Goal: Task Accomplishment & Management: Use online tool/utility

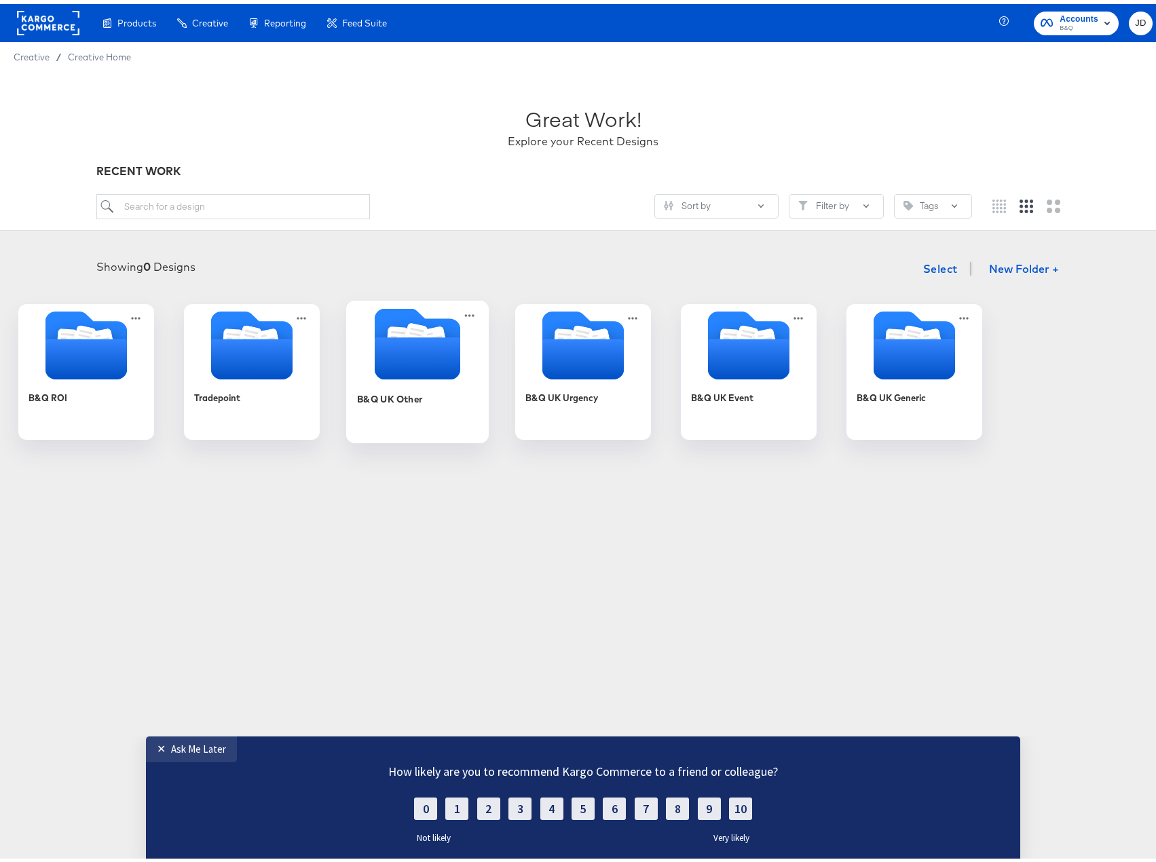
click at [478, 406] on div "B&Q UK Other" at bounding box center [417, 405] width 121 height 52
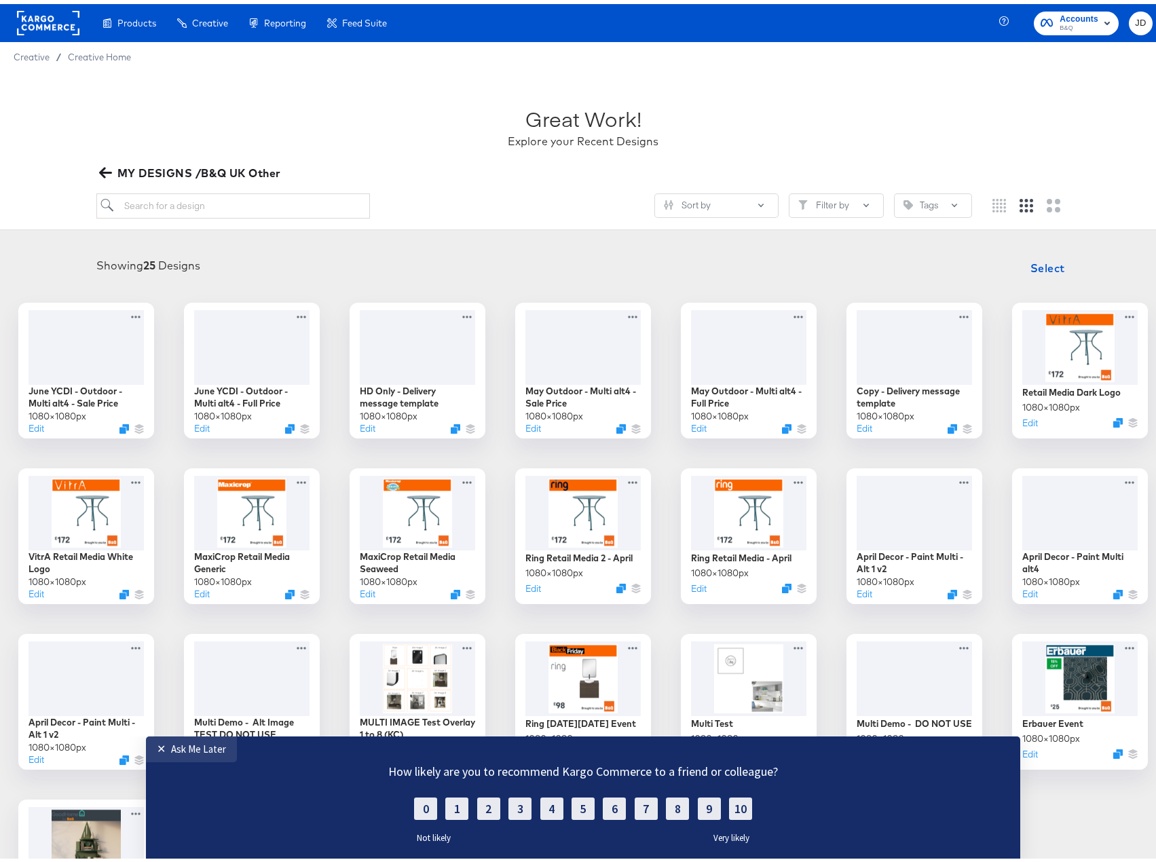
click at [102, 167] on icon "button" at bounding box center [104, 169] width 13 height 11
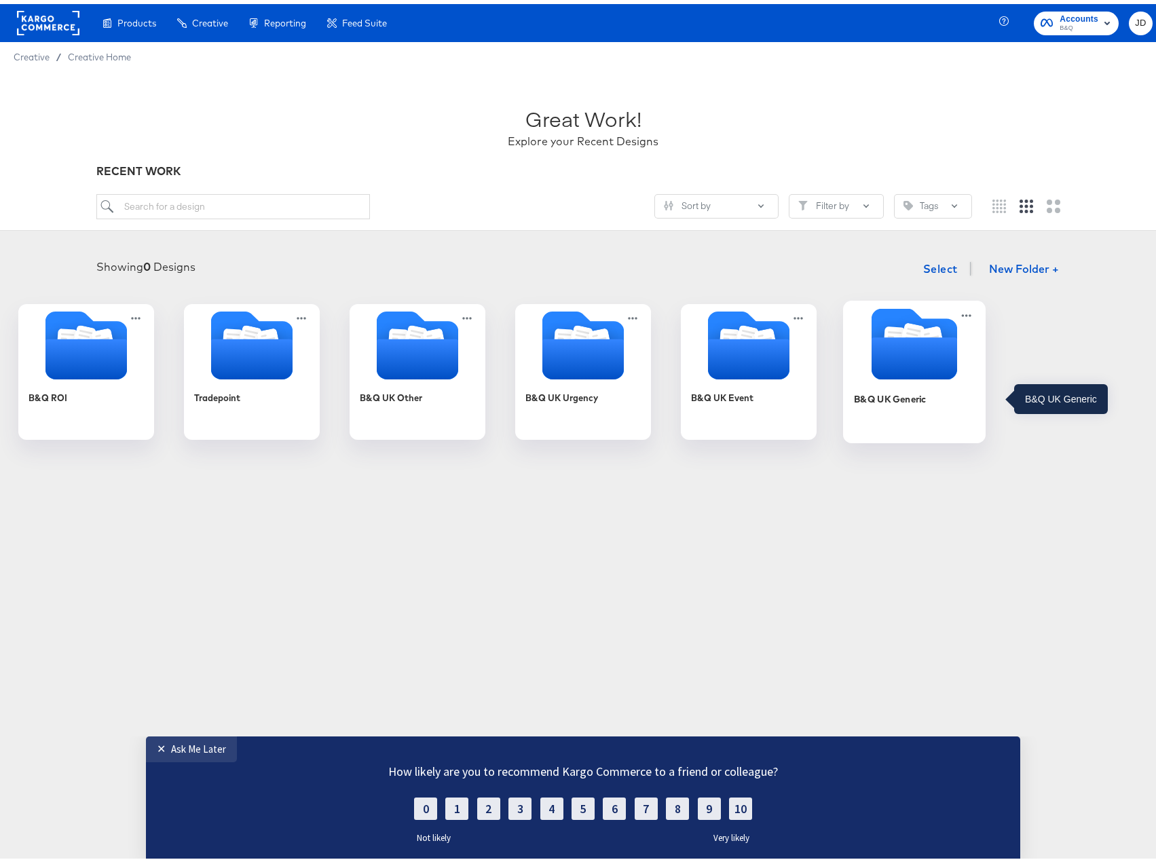
click at [926, 401] on div "B&Q UK Generic" at bounding box center [890, 394] width 73 height 13
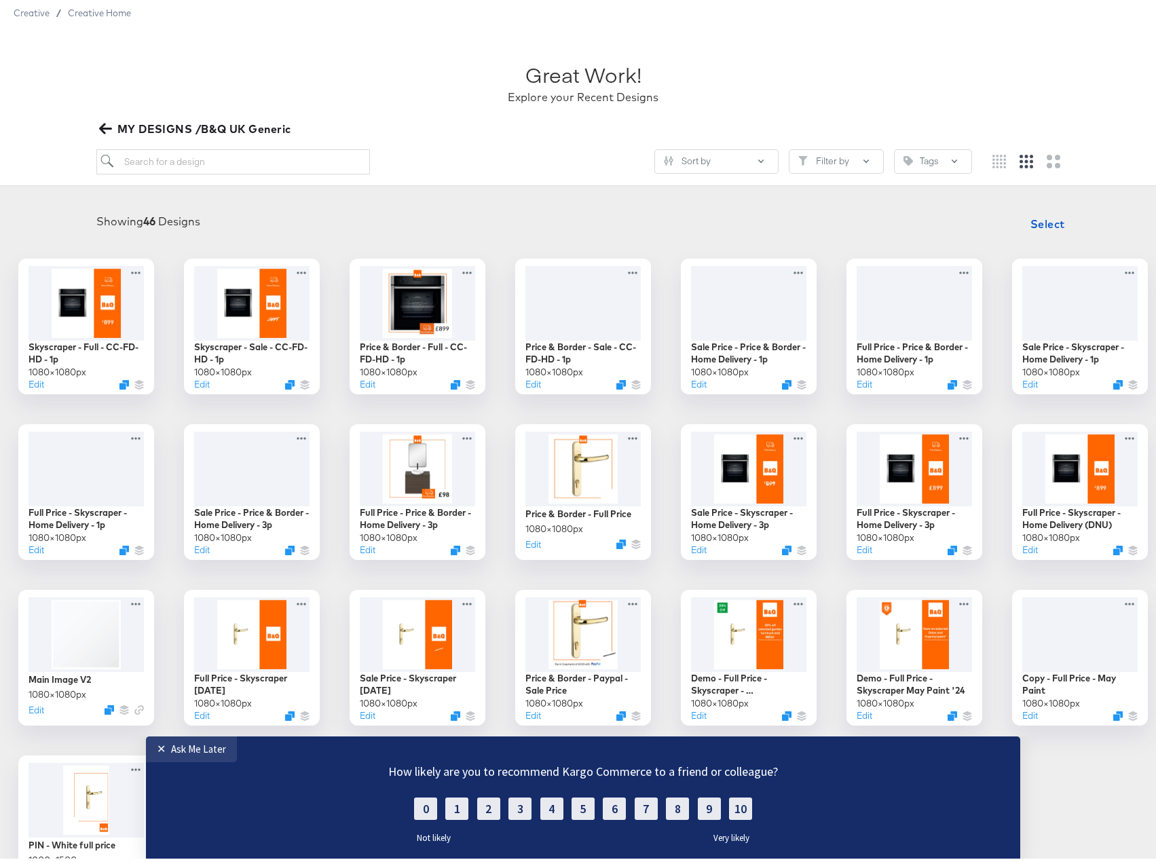
scroll to position [68, 0]
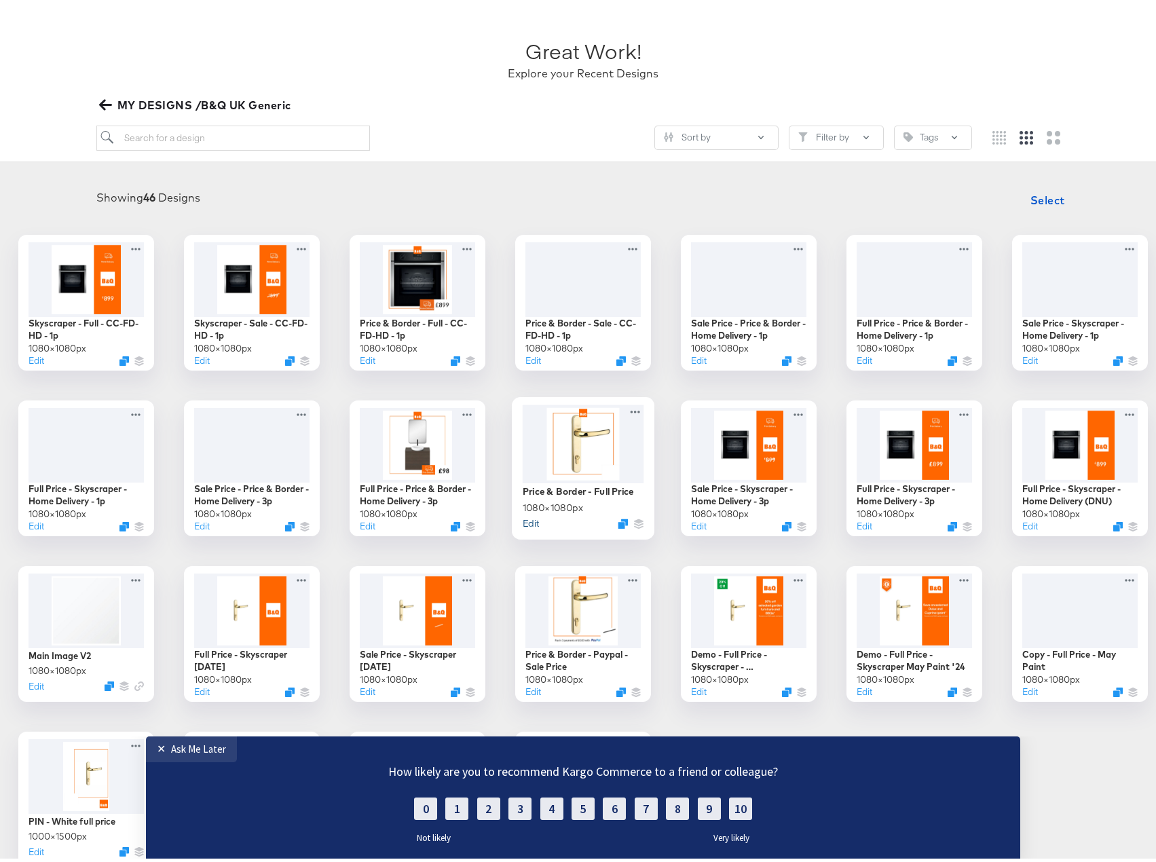
click at [539, 521] on button "Edit" at bounding box center [531, 518] width 16 height 13
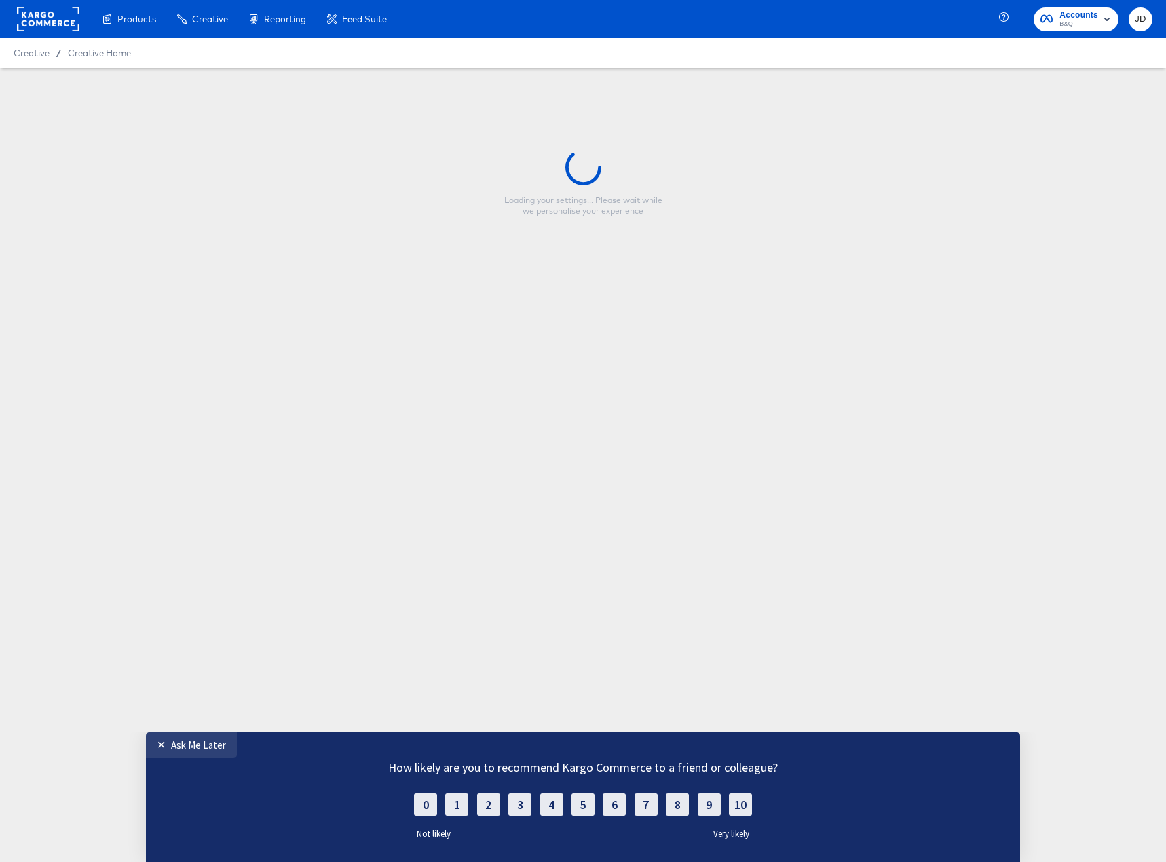
type input "Price & Border - Full Price"
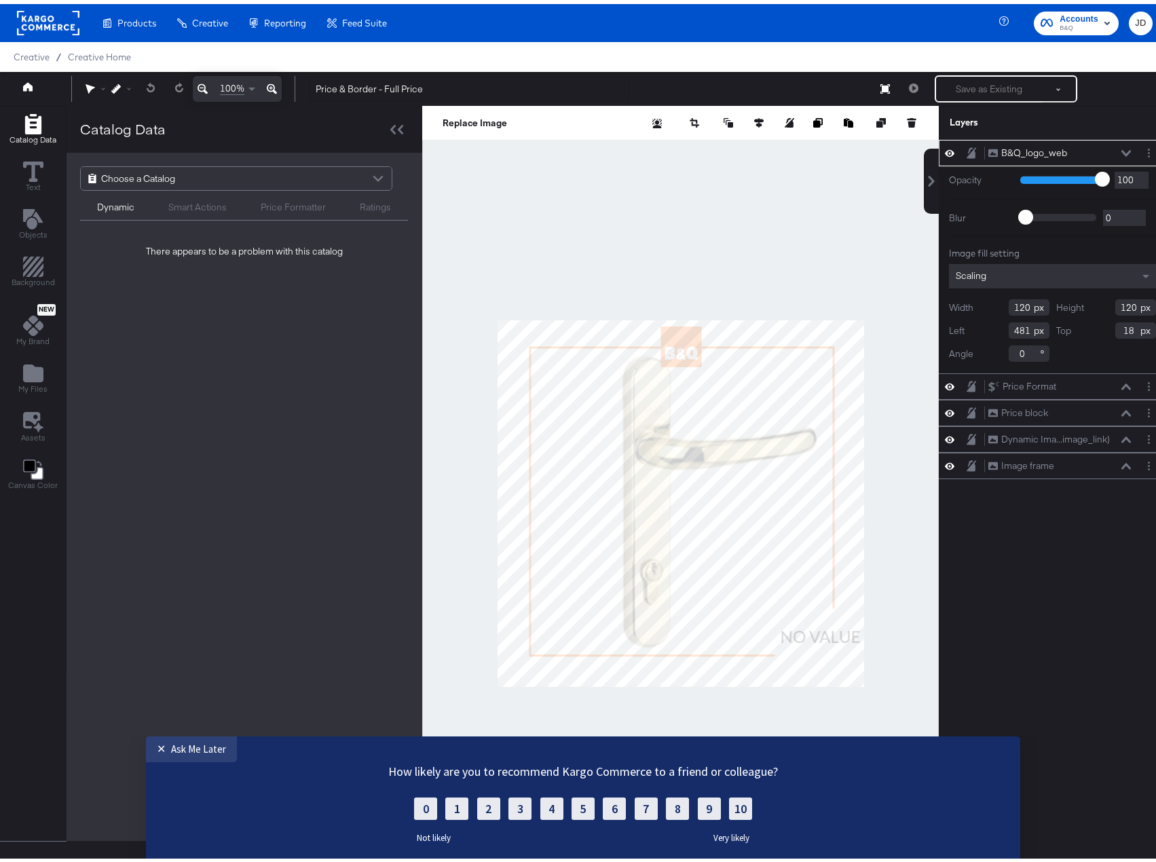
click at [882, 409] on div at bounding box center [680, 499] width 516 height 795
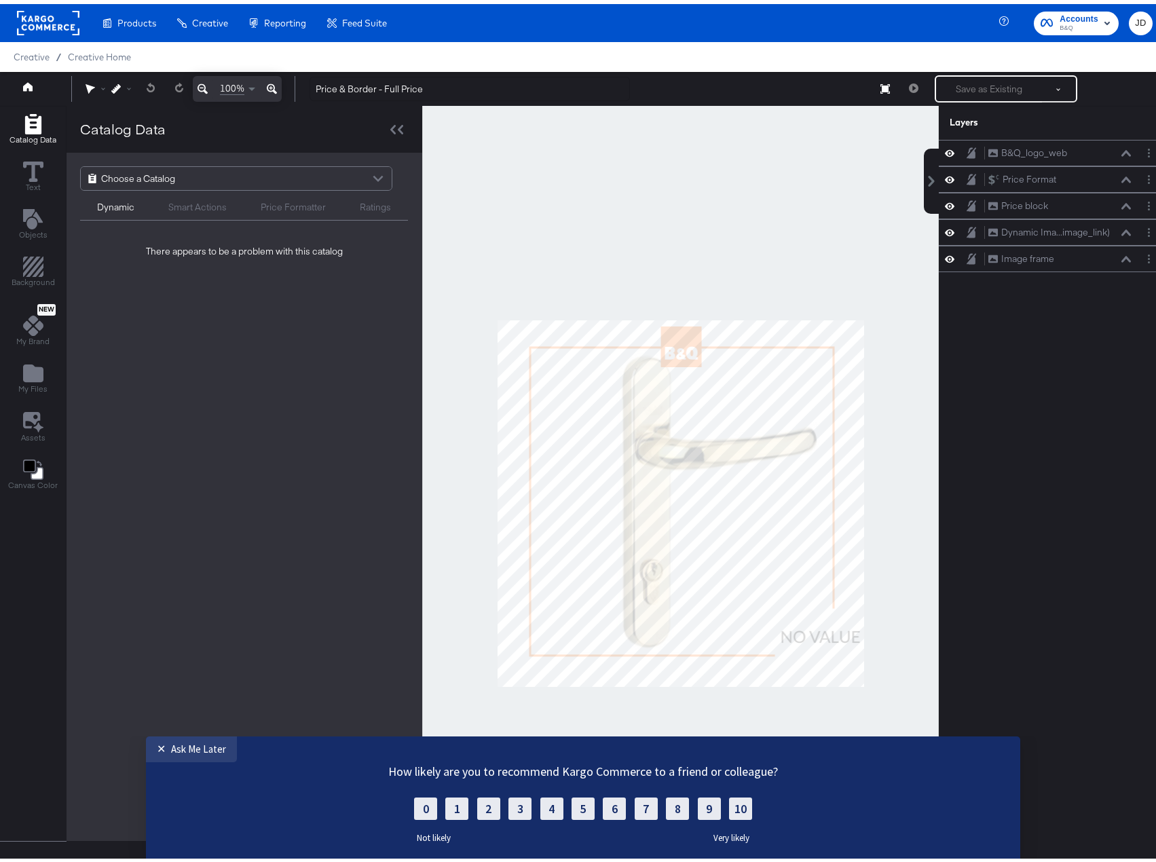
click at [247, 173] on div "Choose a Catalog" at bounding box center [236, 174] width 311 height 23
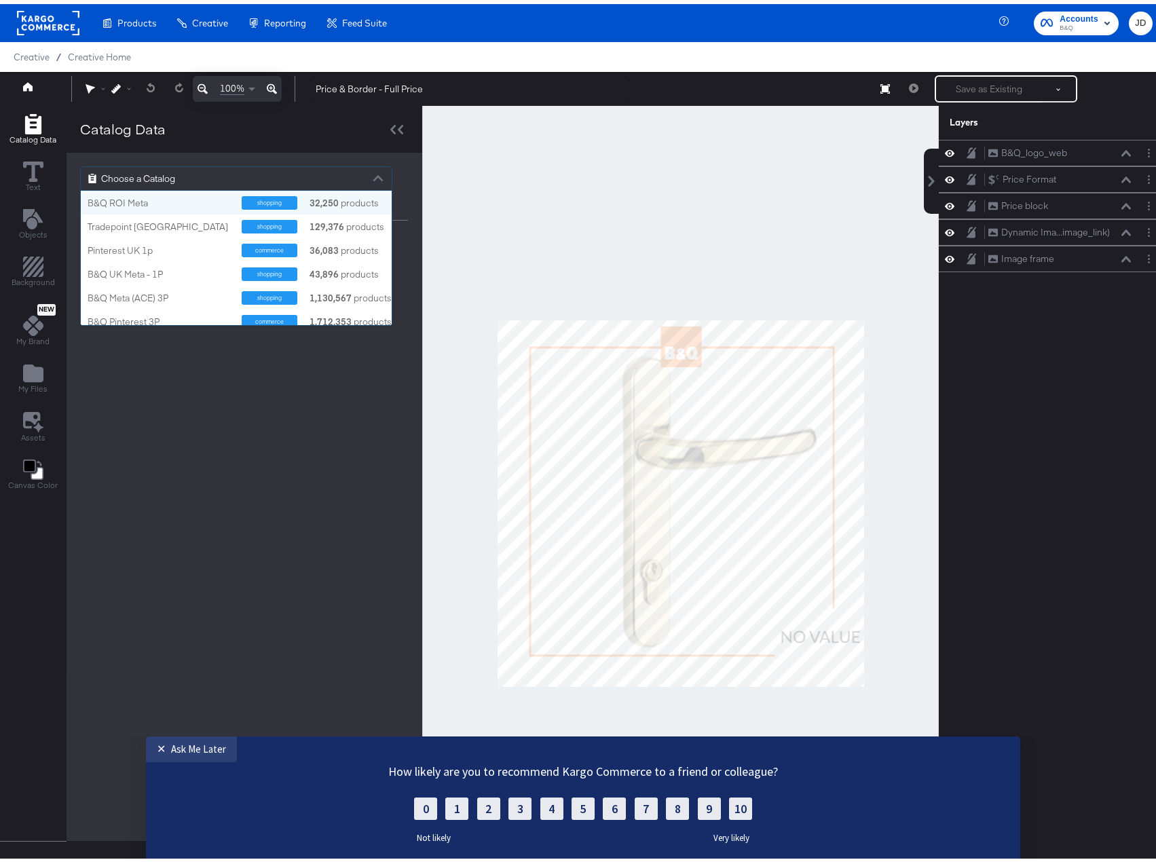
scroll to position [124, 301]
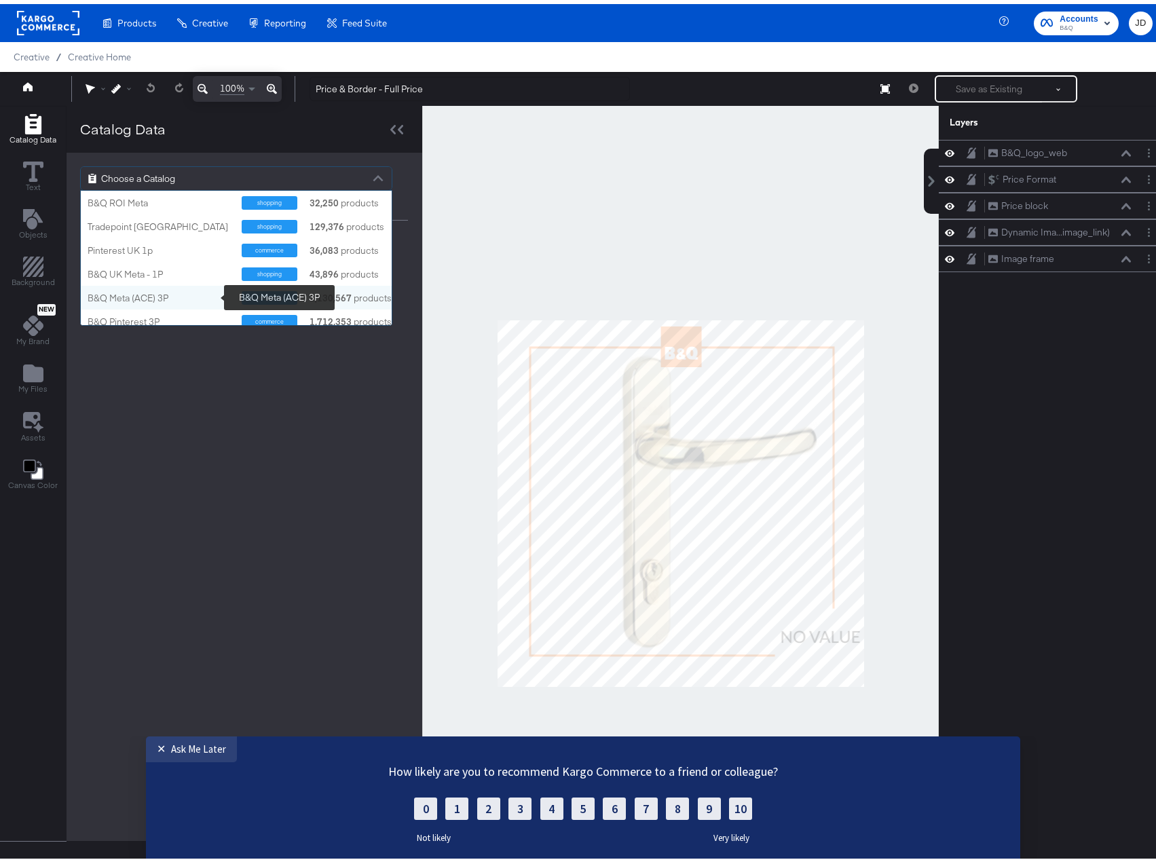
click at [179, 295] on div "B&Q Meta (ACE) 3P" at bounding box center [160, 294] width 144 height 13
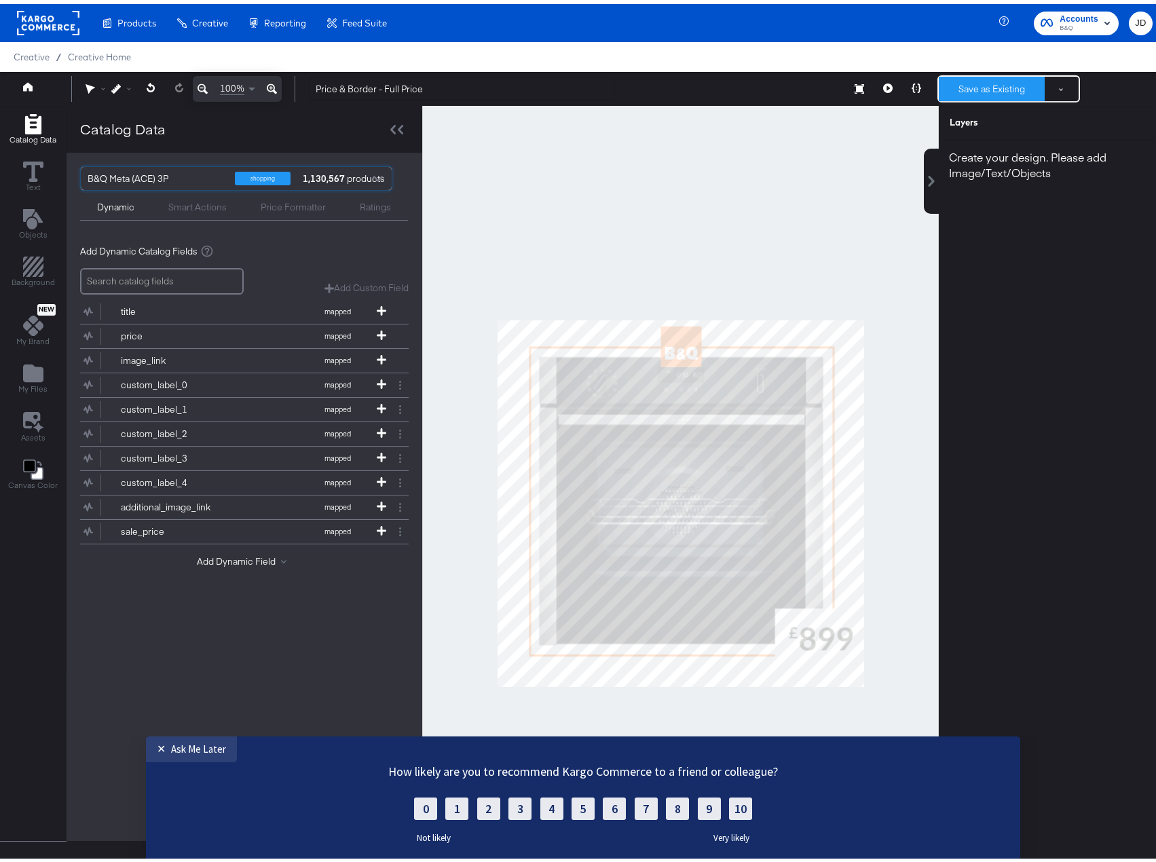
click at [968, 81] on button "Save as Existing" at bounding box center [992, 85] width 106 height 24
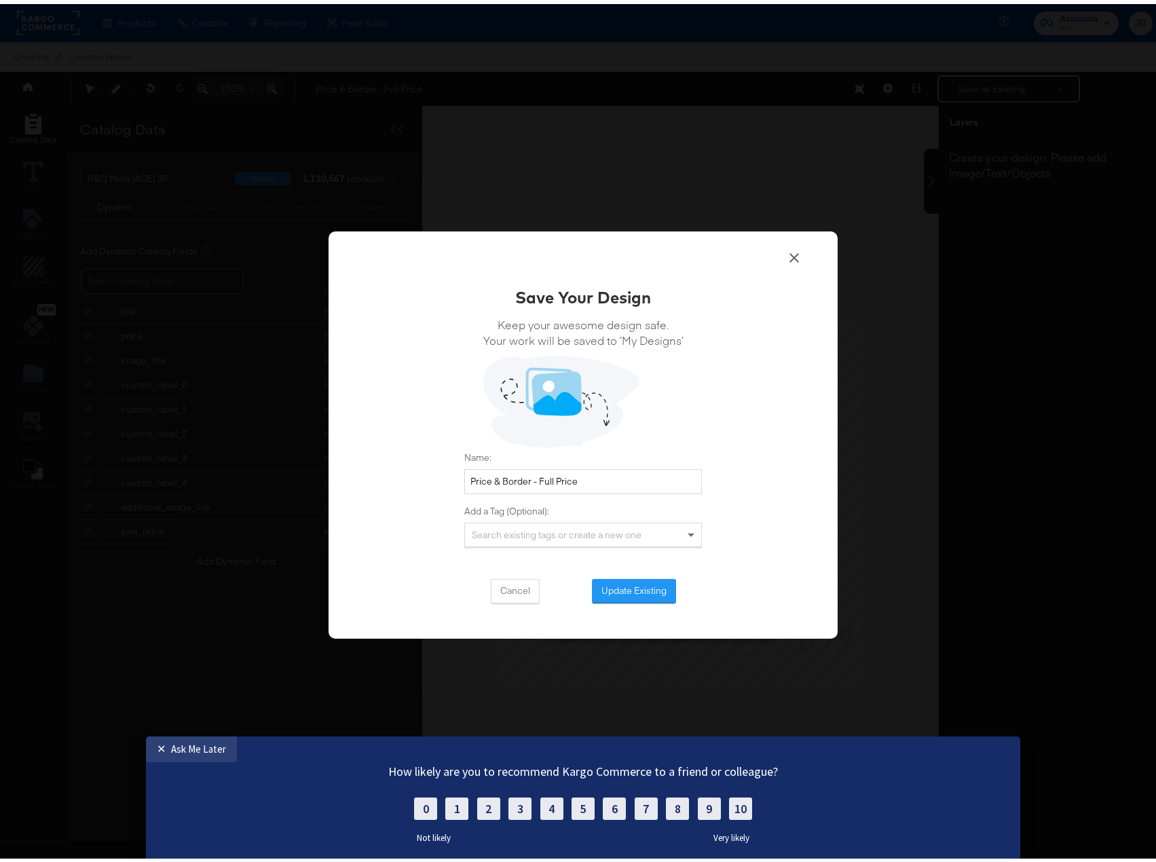
click at [624, 582] on button "Update Existing" at bounding box center [634, 587] width 84 height 24
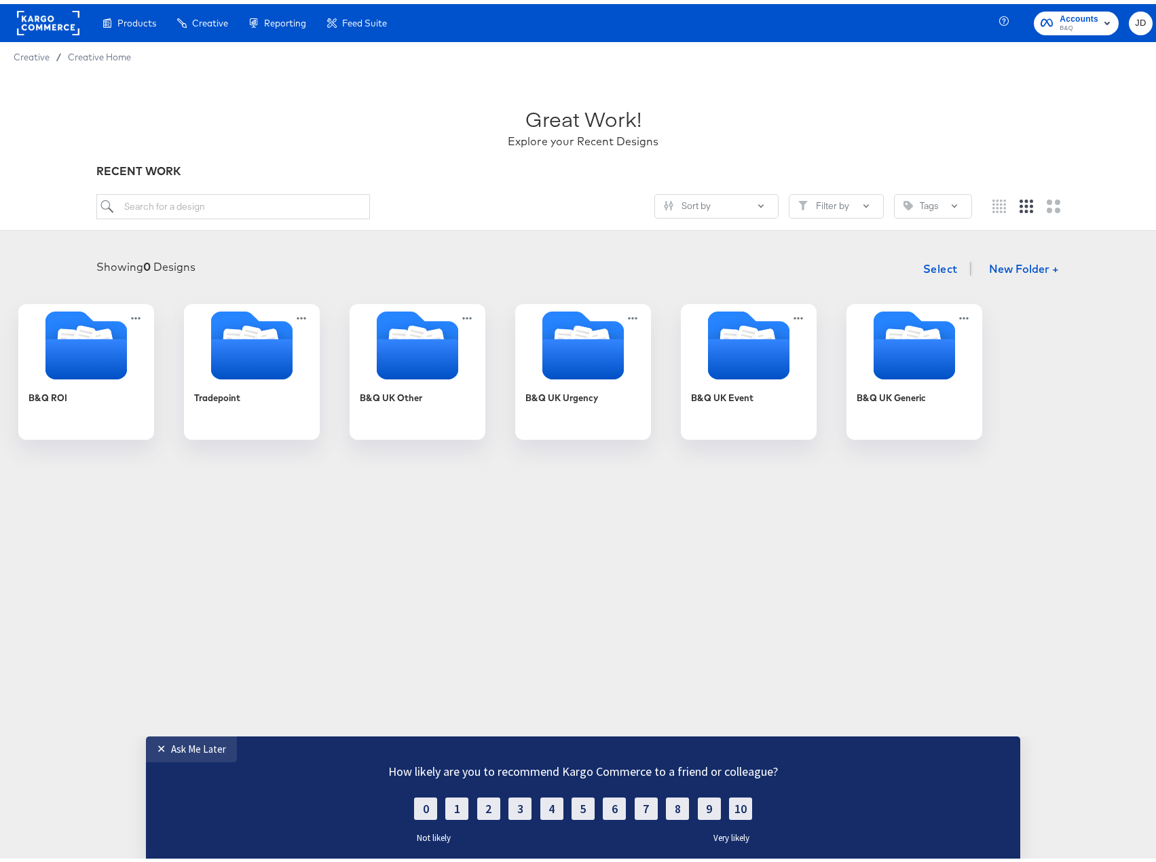
click at [966, 409] on div "B&Q UK Generic" at bounding box center [913, 403] width 115 height 50
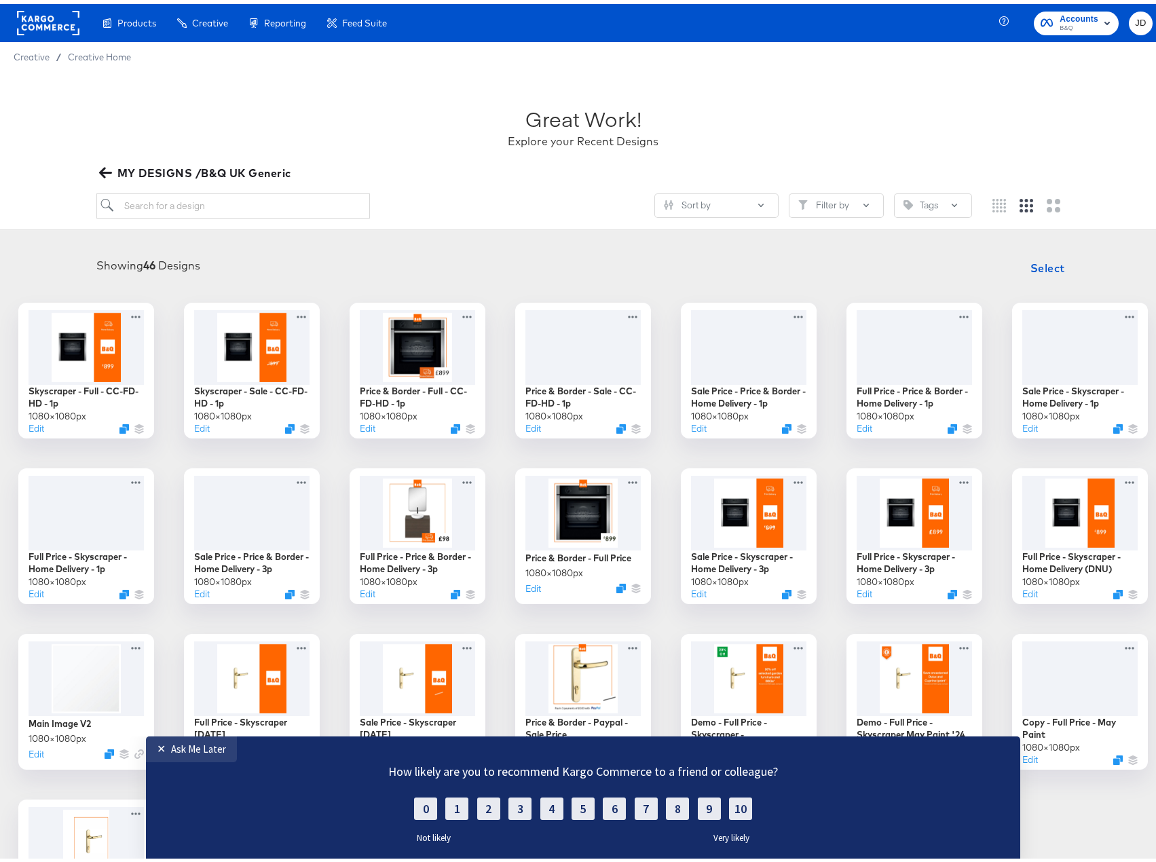
scroll to position [68, 0]
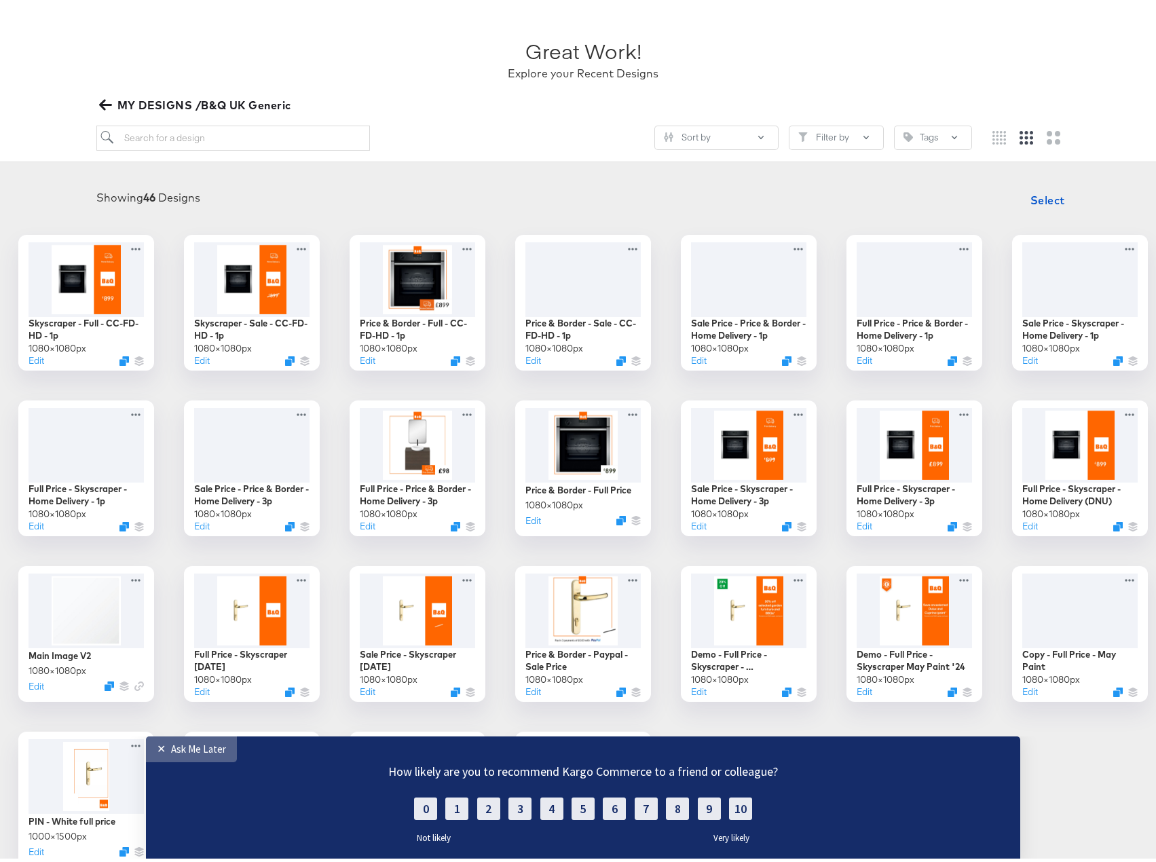
click at [196, 738] on link "✕ Ask Me Later" at bounding box center [191, 749] width 91 height 26
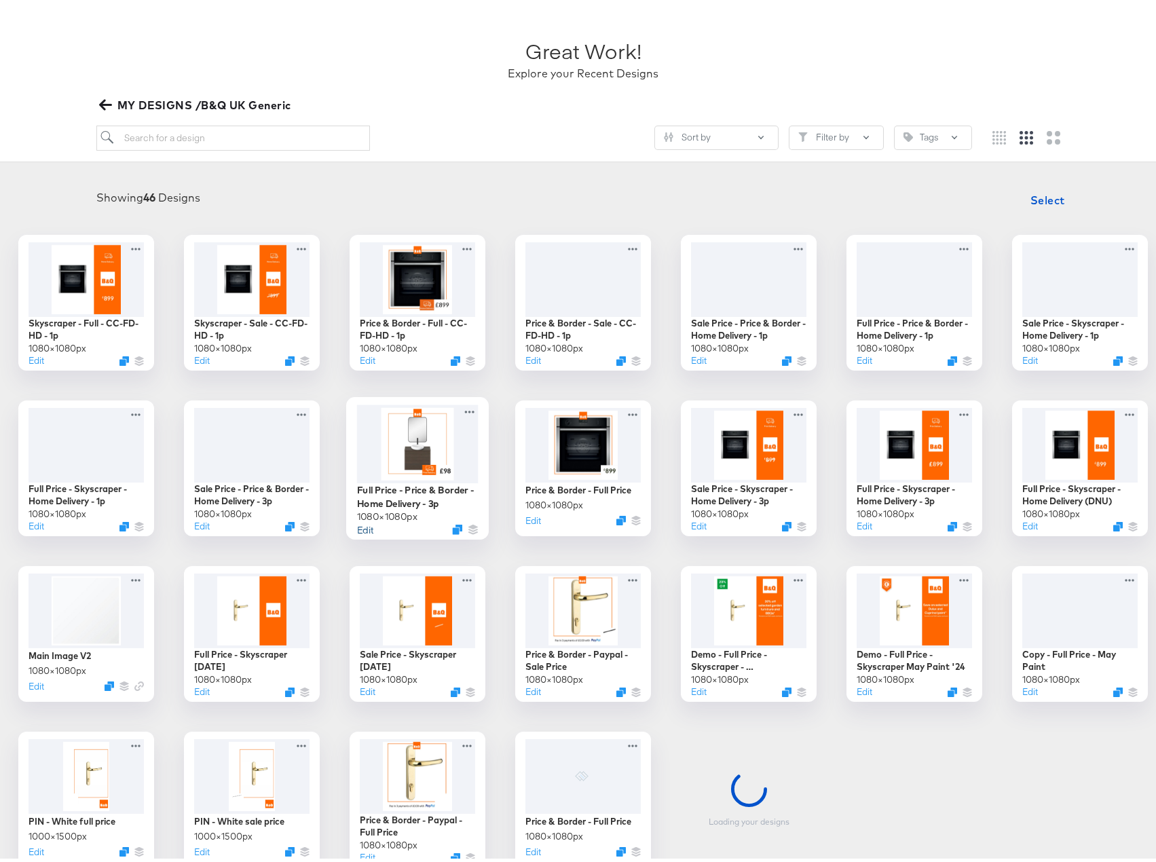
click at [373, 529] on button "Edit" at bounding box center [365, 525] width 16 height 13
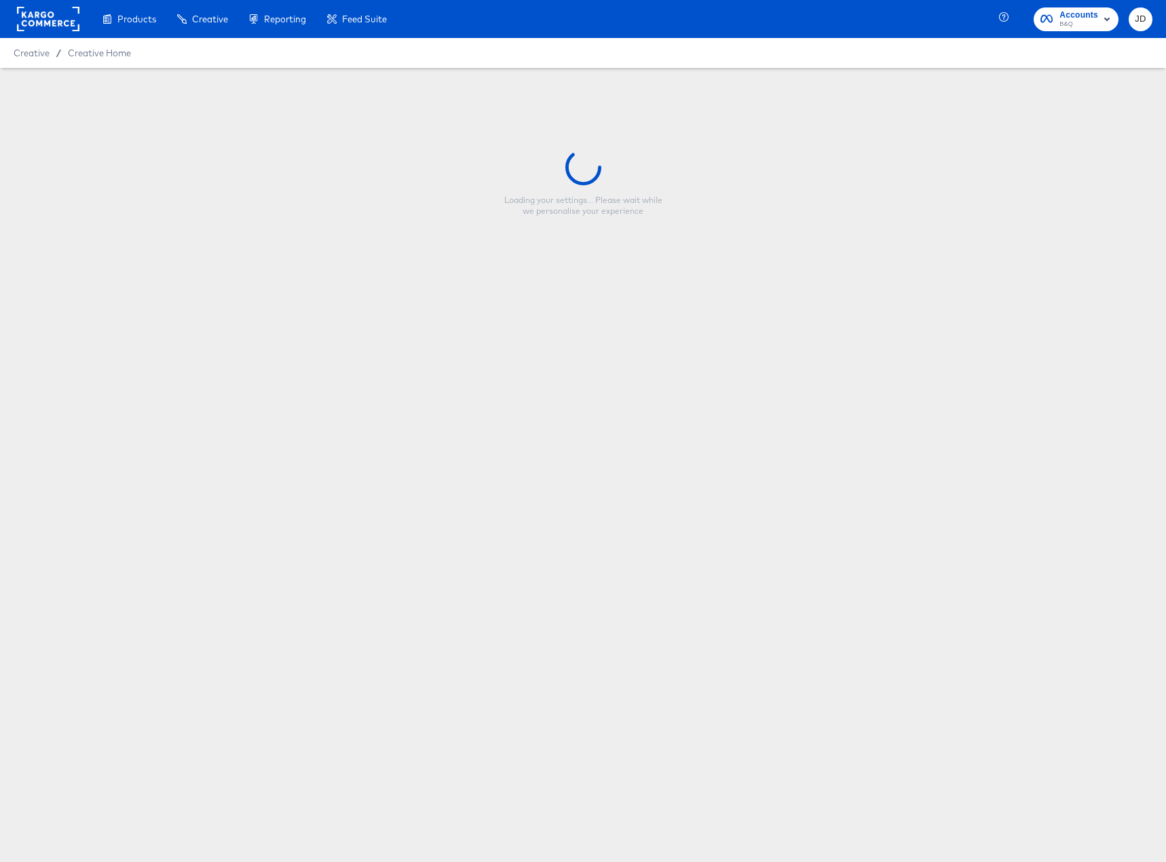
type input "Full Price - Price & Border - Home Delivery - 3p"
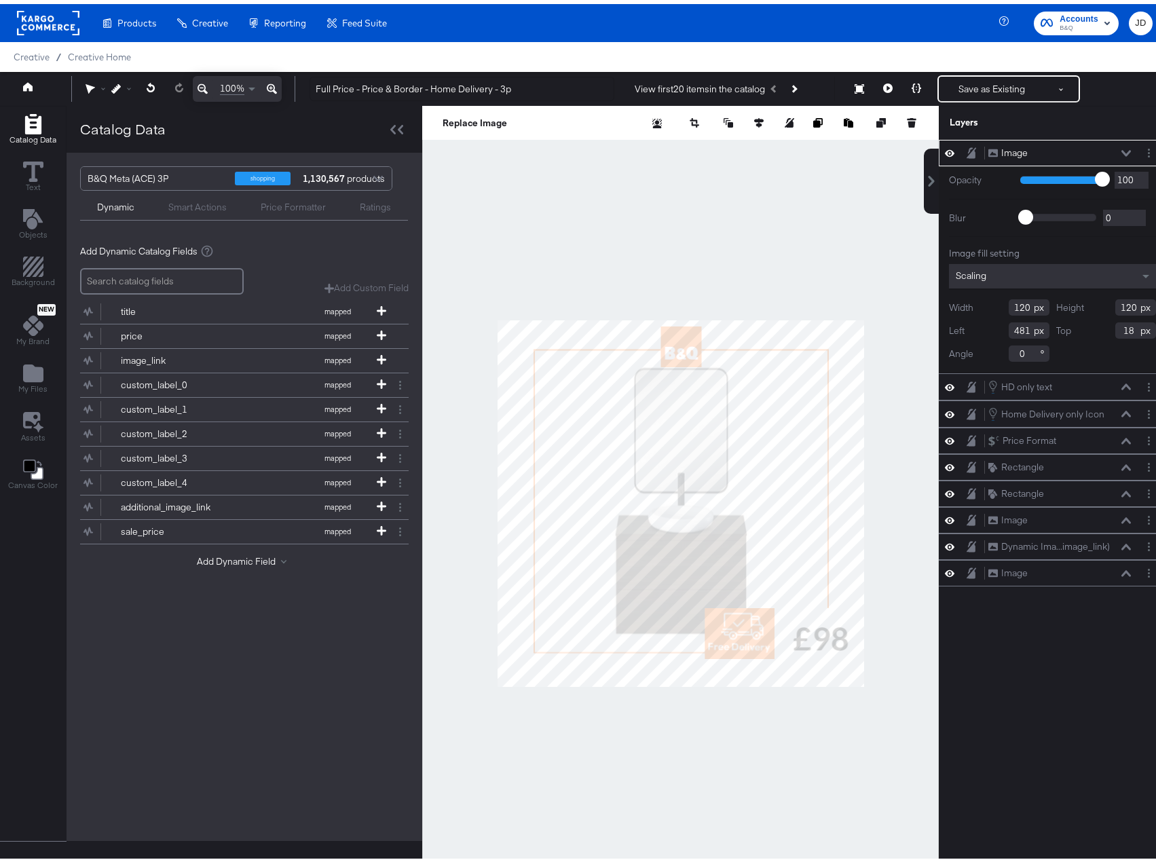
click at [846, 231] on div at bounding box center [680, 499] width 516 height 795
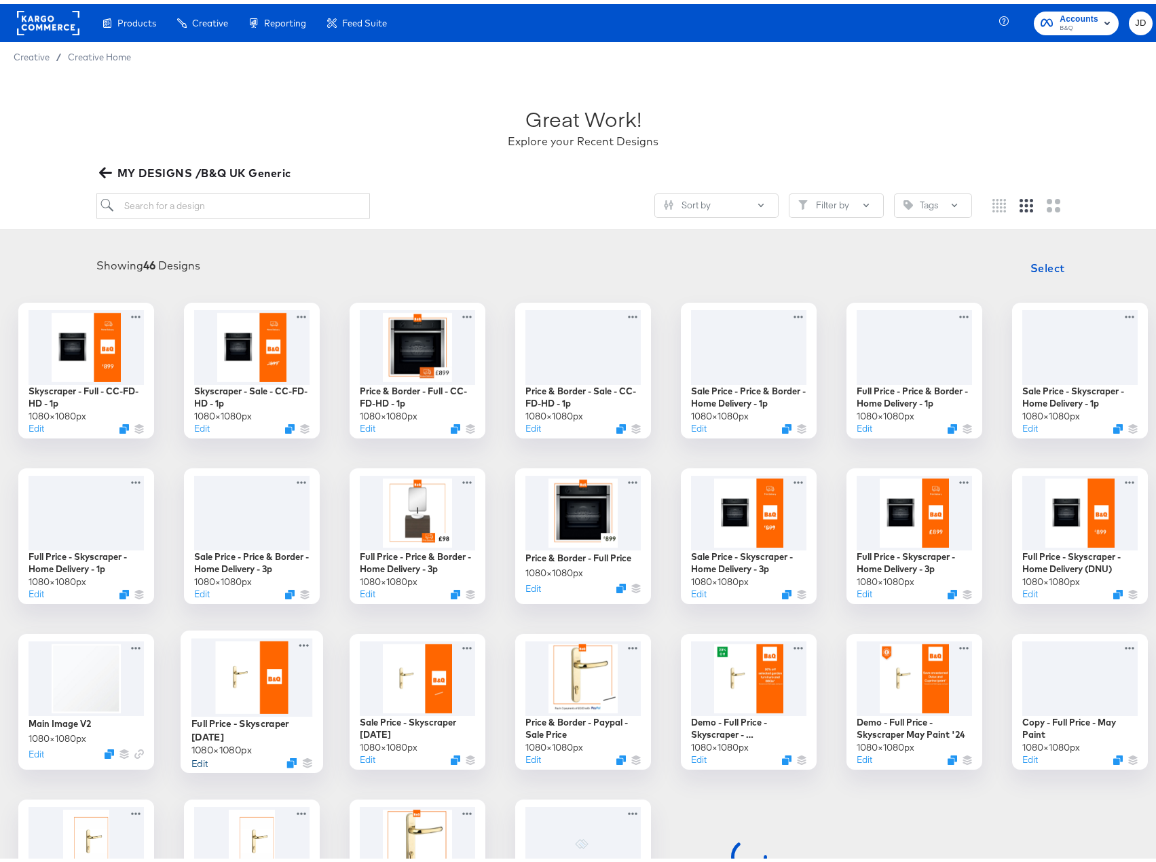
click at [208, 759] on button "Edit" at bounding box center [199, 758] width 16 height 13
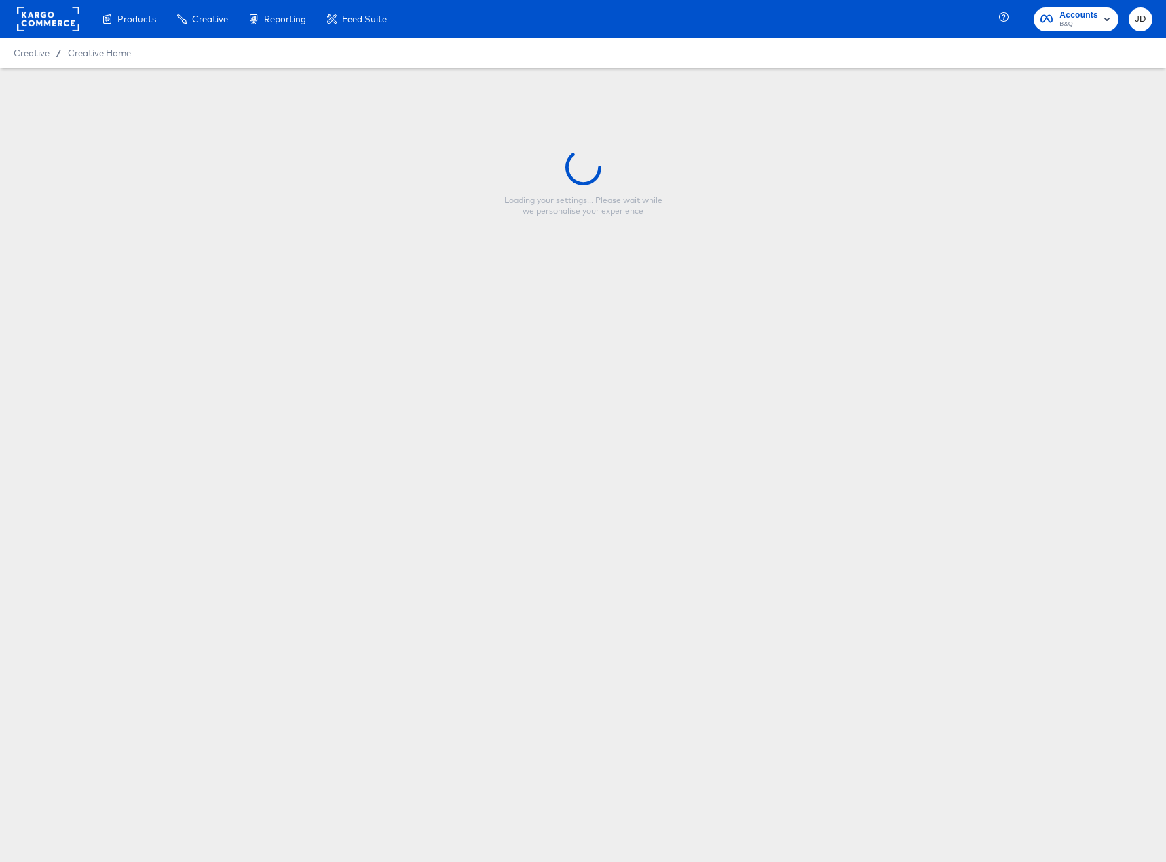
type input "Full Price - Skyscraper [DATE]"
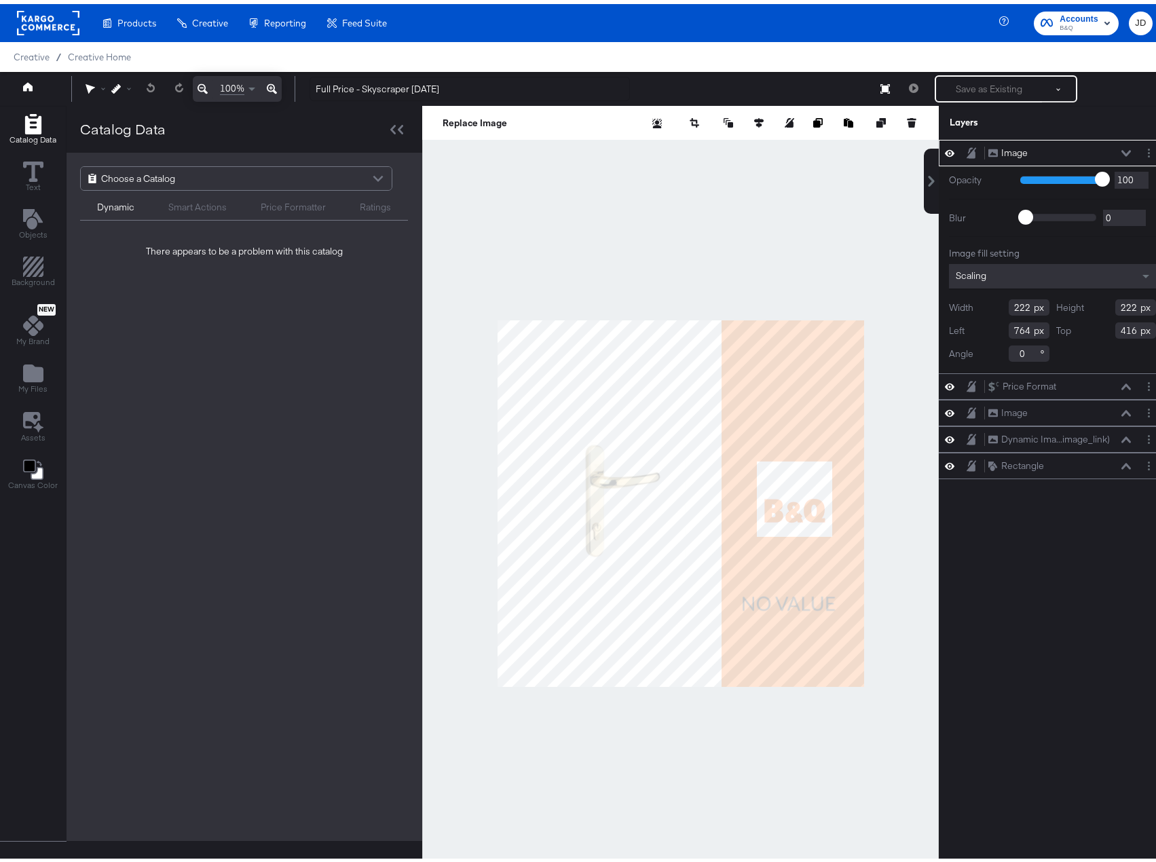
click at [213, 181] on div "Choose a Catalog" at bounding box center [236, 174] width 311 height 23
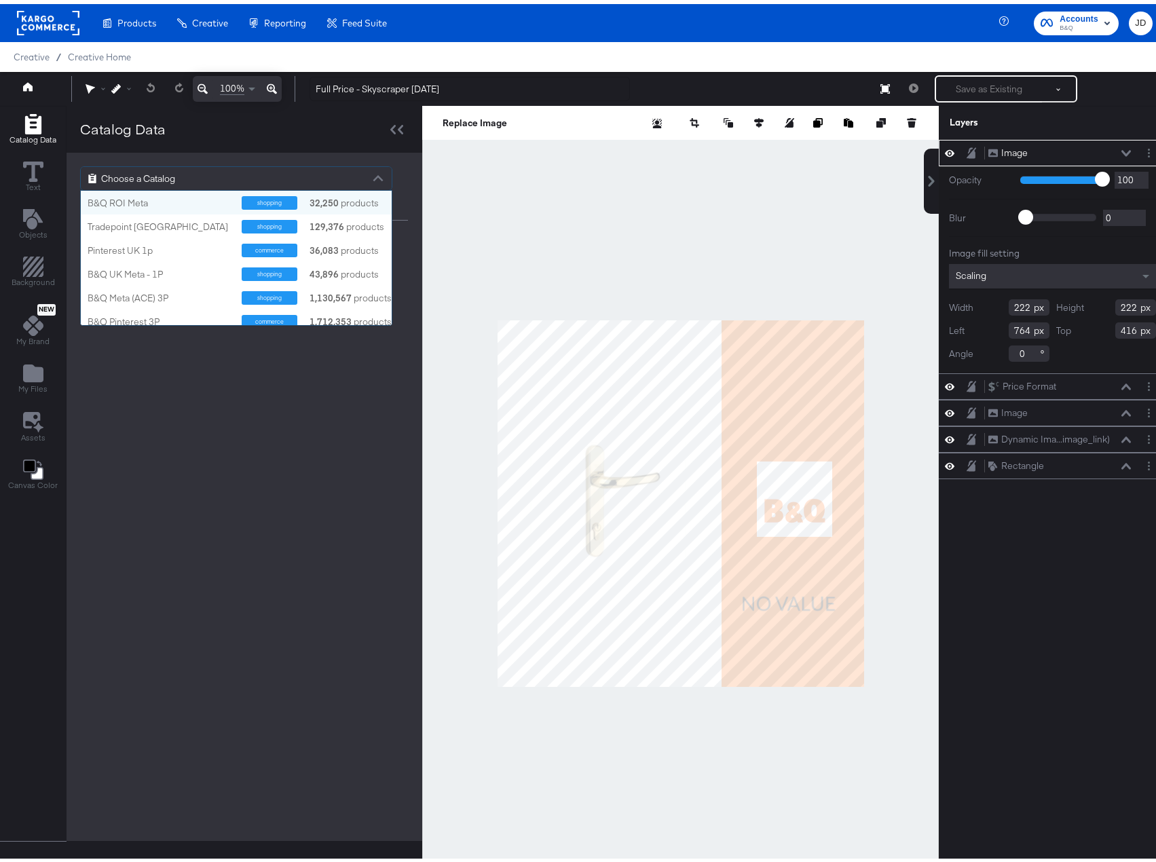
scroll to position [124, 301]
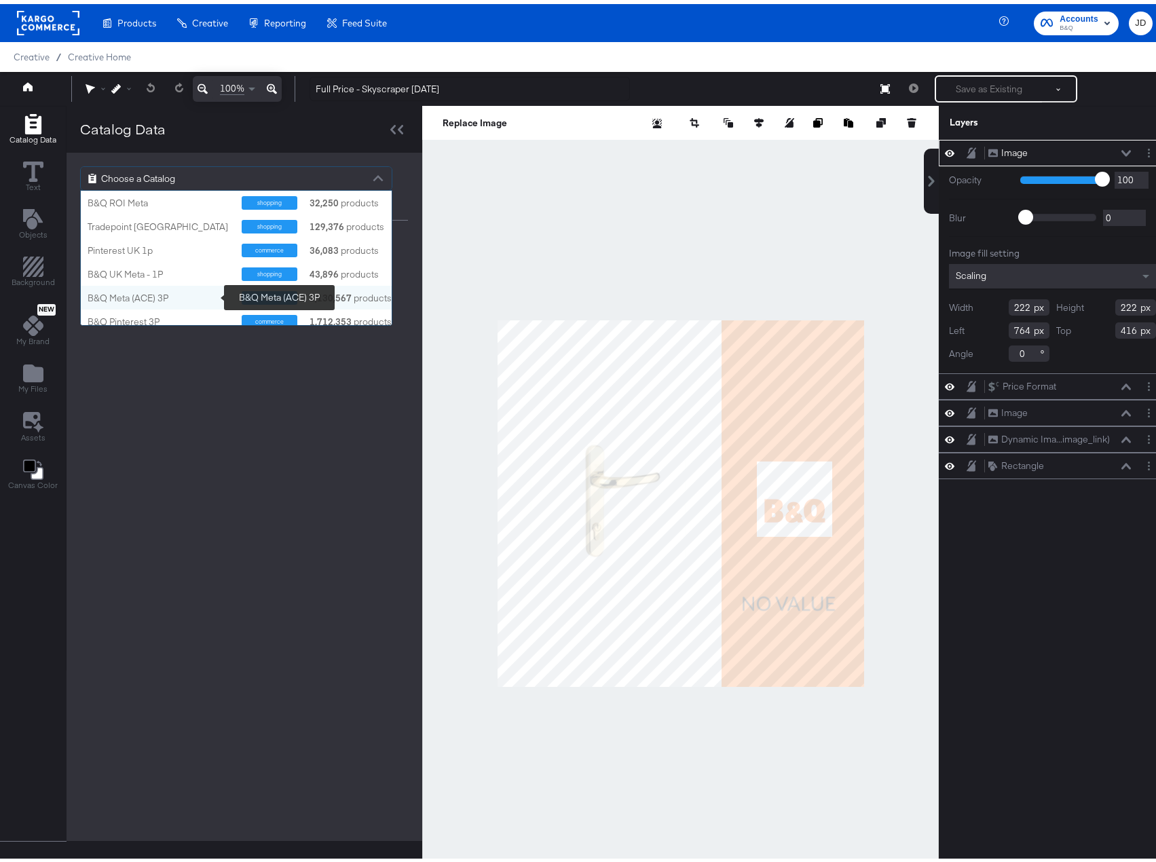
click at [186, 294] on div "B&Q Meta (ACE) 3P" at bounding box center [160, 294] width 144 height 13
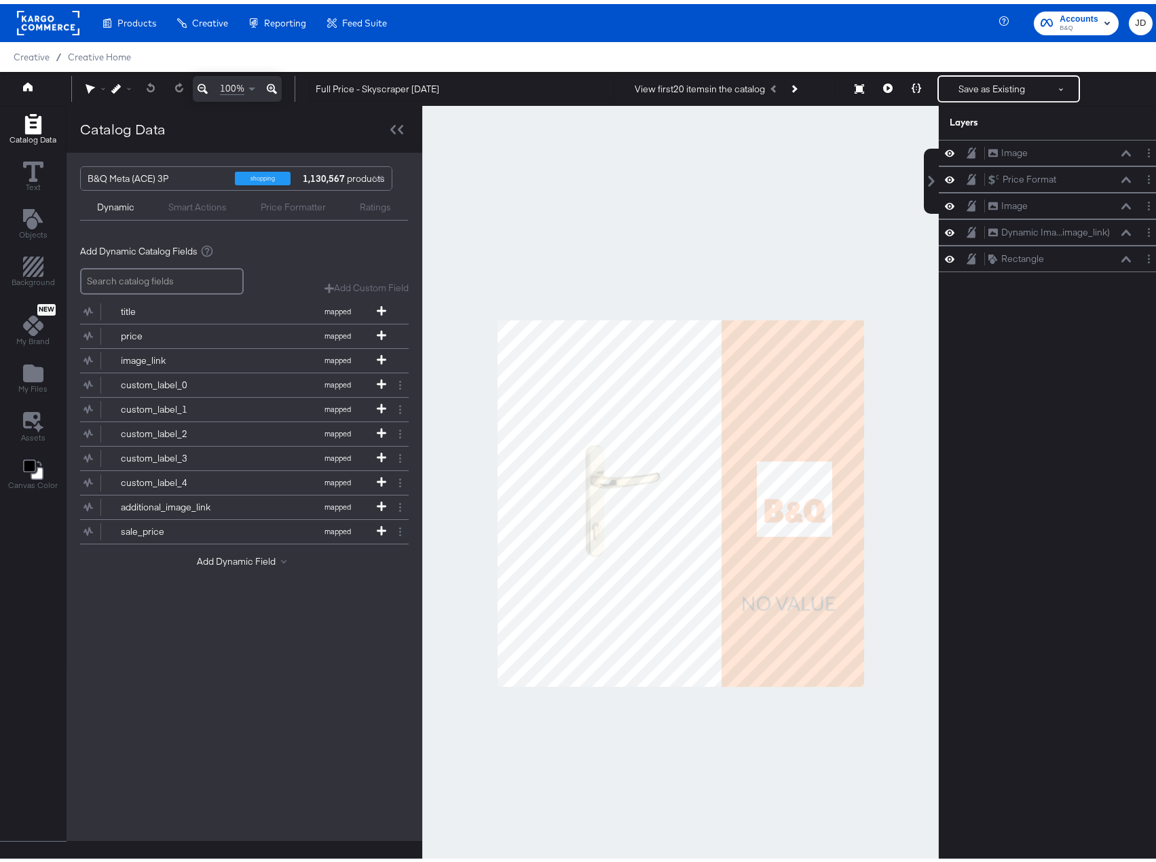
click at [850, 207] on div at bounding box center [680, 499] width 516 height 795
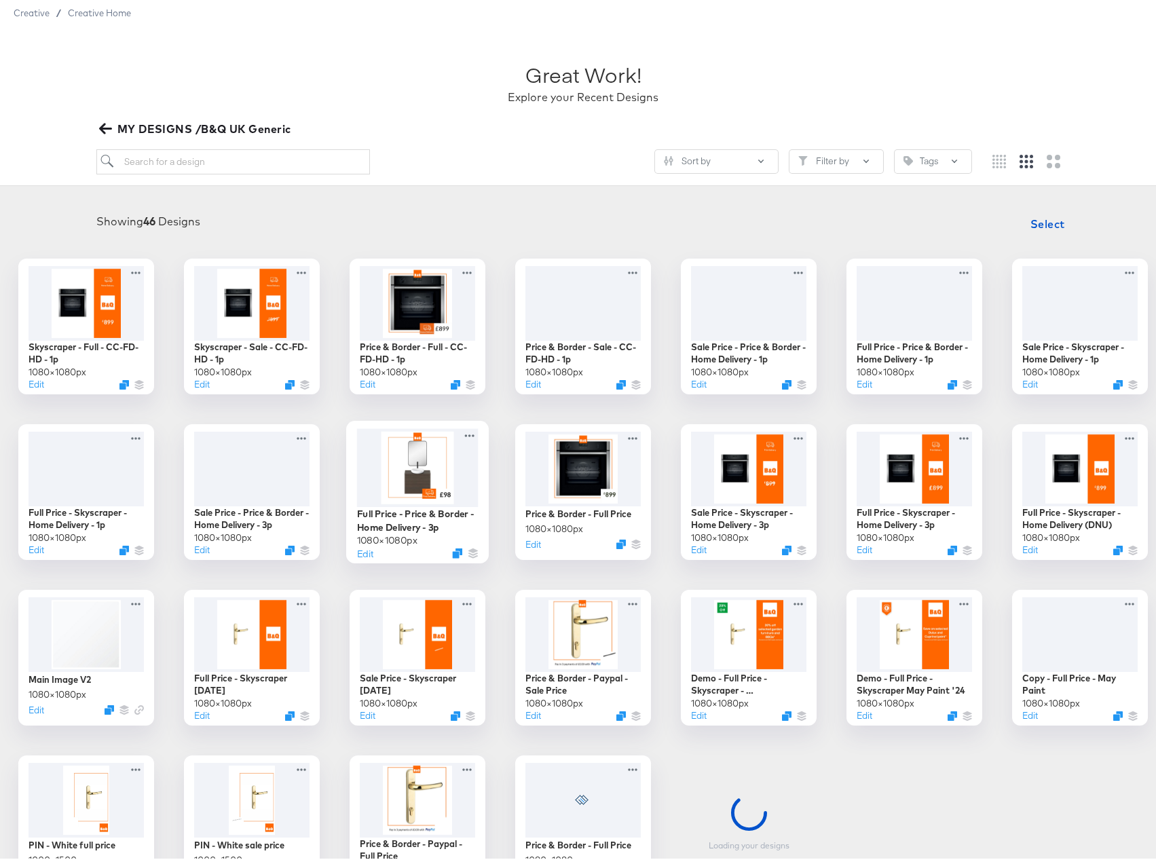
scroll to position [68, 0]
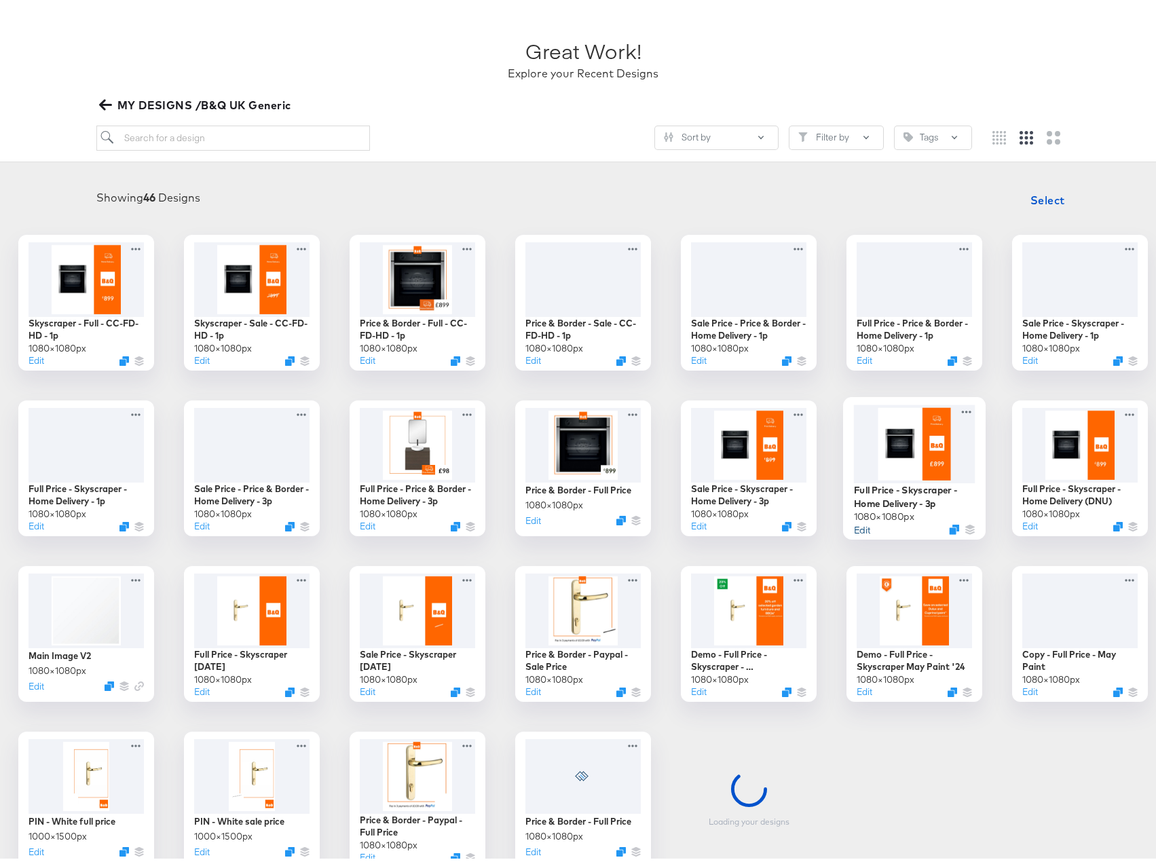
click at [854, 531] on button "Edit" at bounding box center [862, 525] width 16 height 13
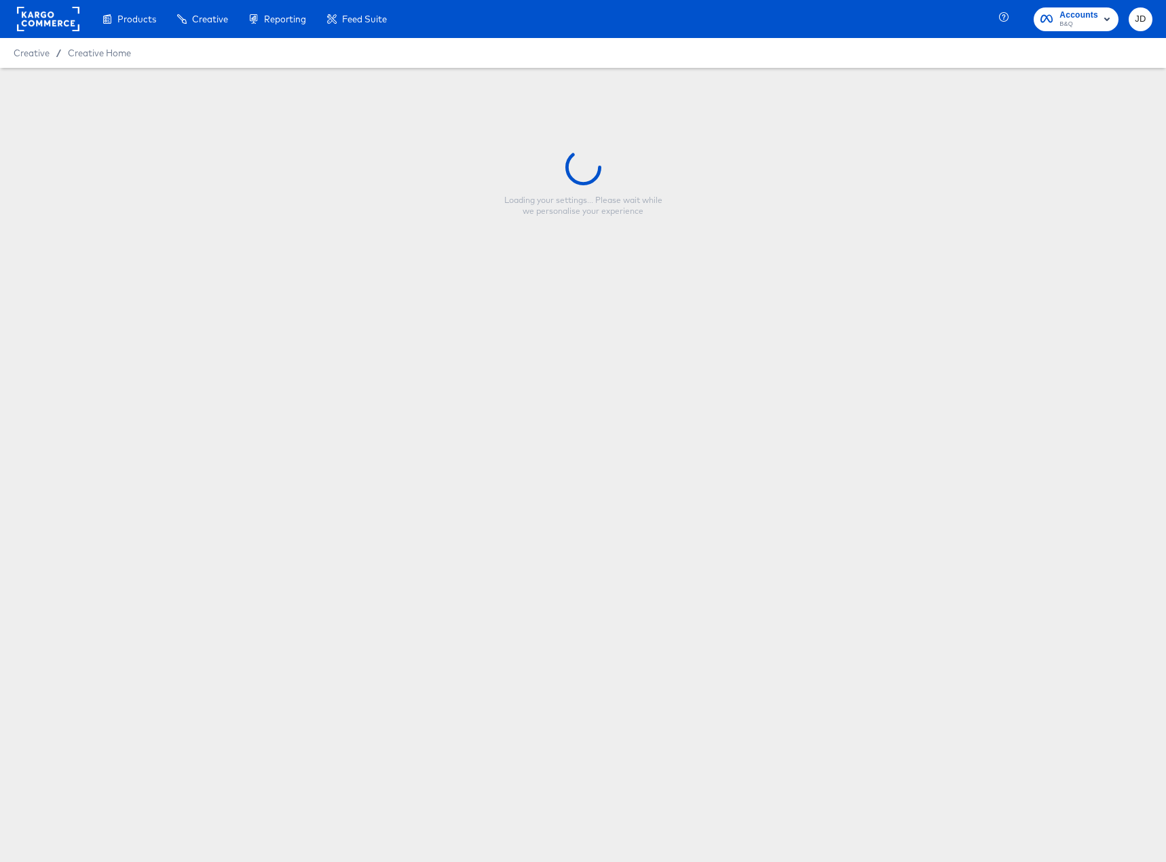
type input "Full Price - Skyscraper - Home Delivery - 3p"
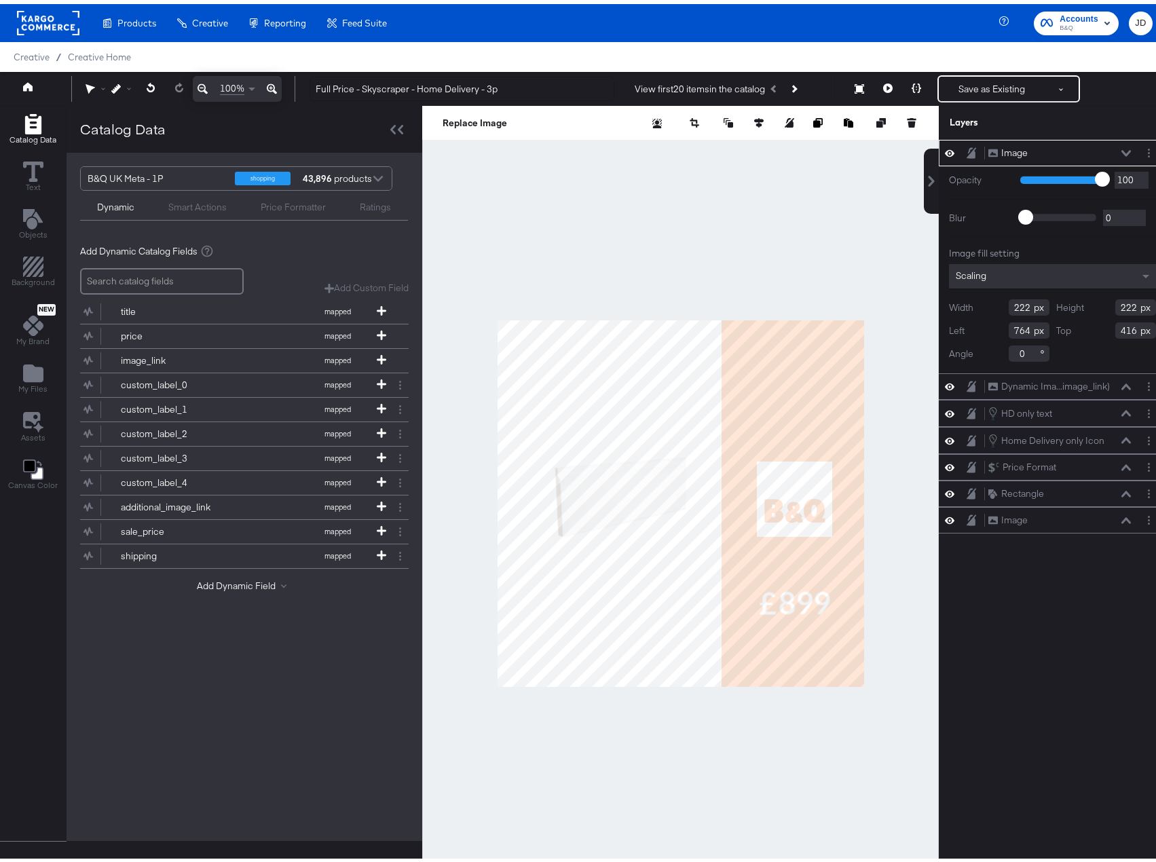
click at [759, 245] on div at bounding box center [680, 499] width 516 height 795
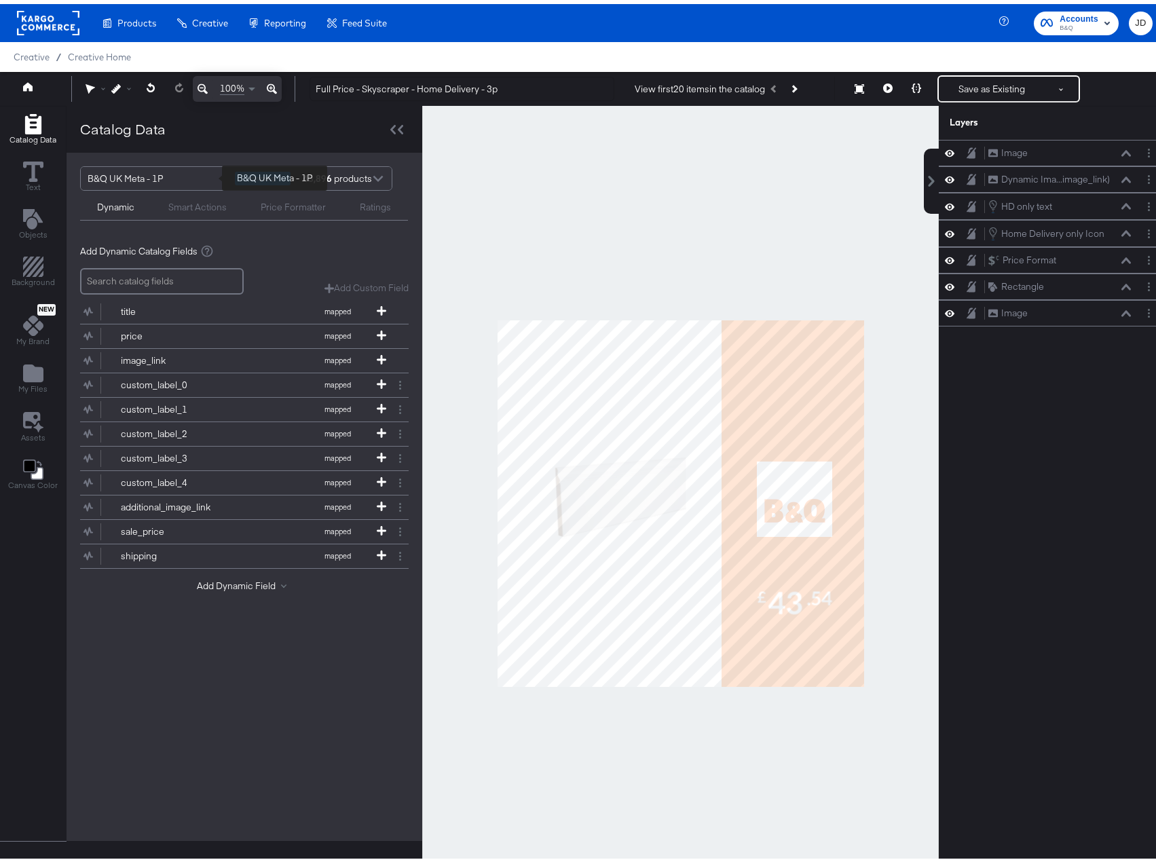
click at [172, 177] on div "B&Q UK Meta - 1P" at bounding box center [156, 174] width 137 height 23
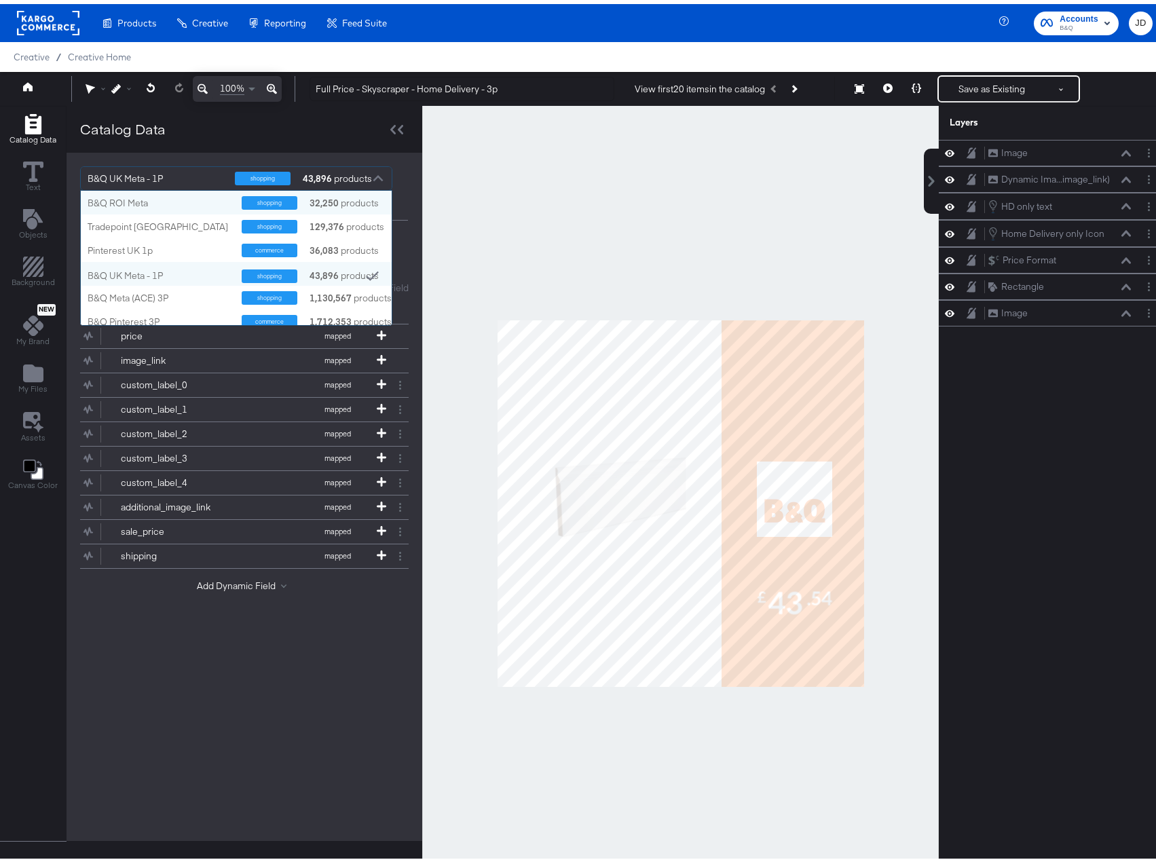
scroll to position [124, 301]
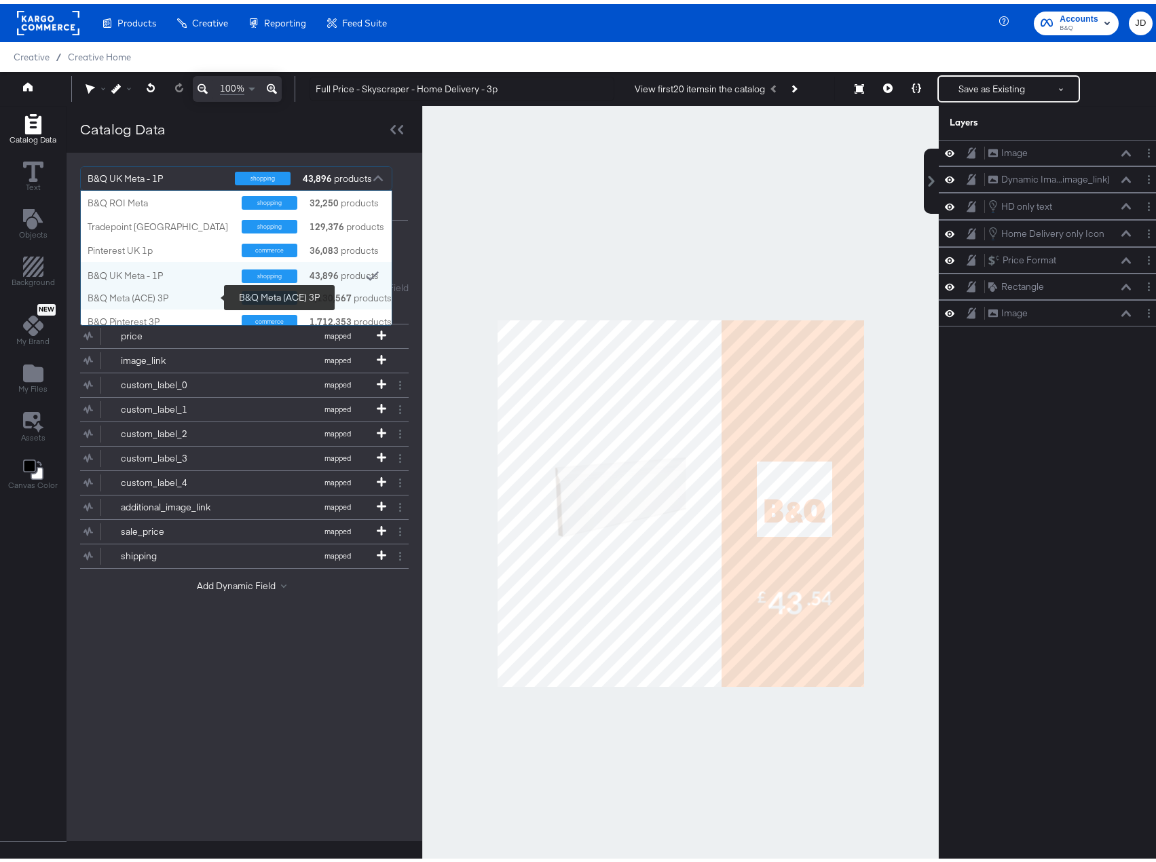
click at [185, 293] on div "B&Q Meta (ACE) 3P" at bounding box center [160, 294] width 144 height 13
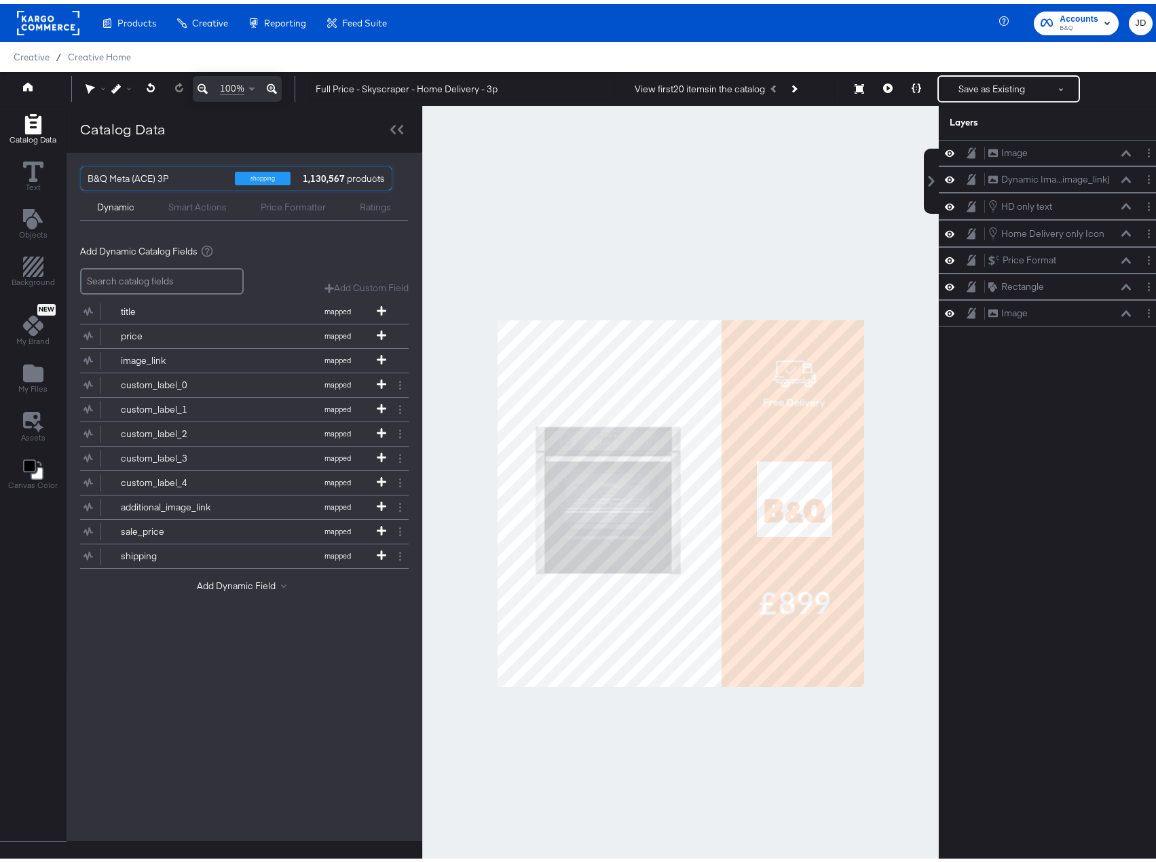
type input "S"
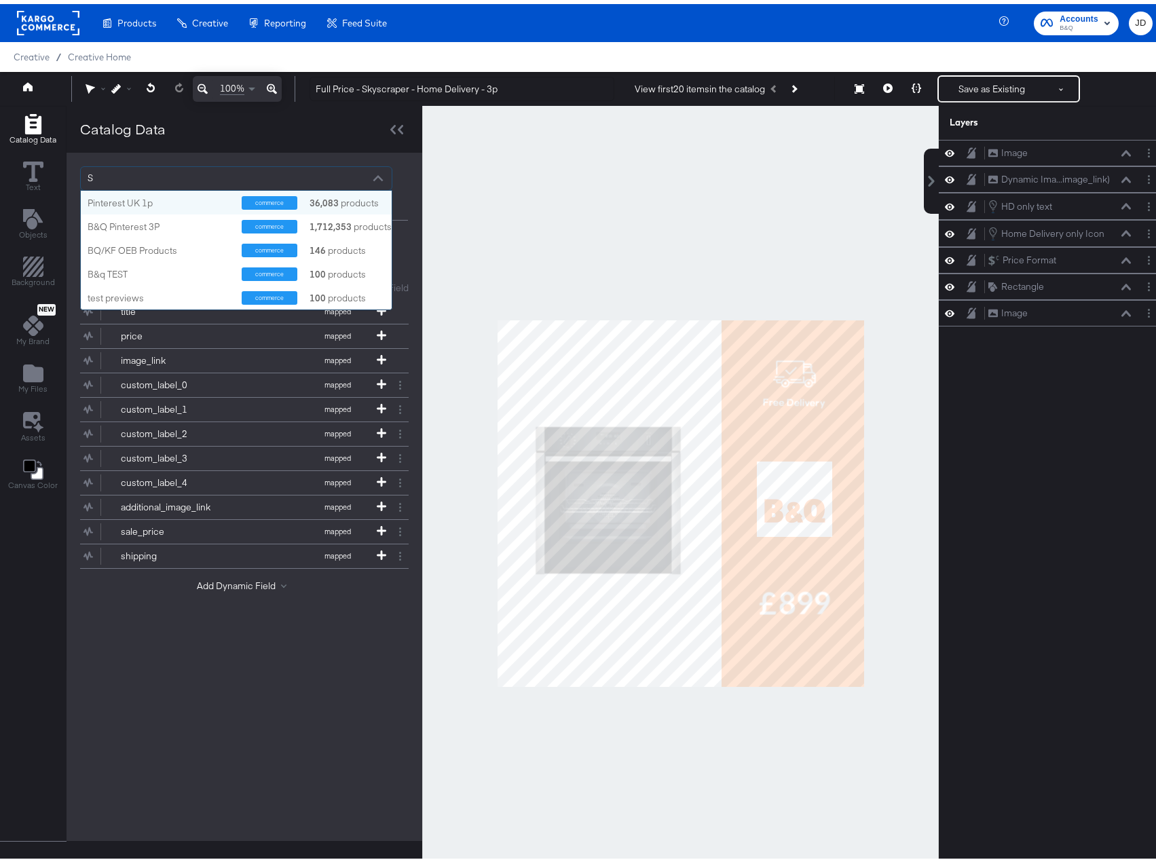
scroll to position [109, 301]
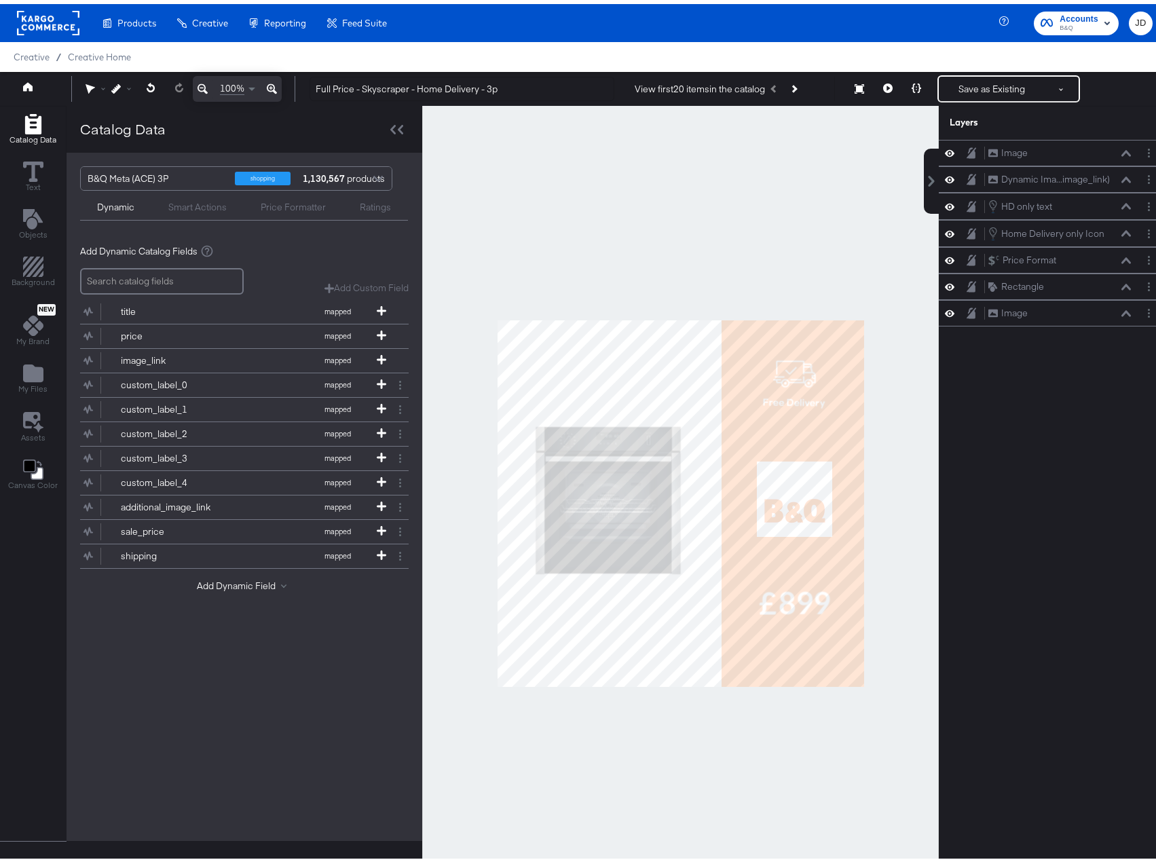
click at [502, 274] on div at bounding box center [680, 499] width 516 height 795
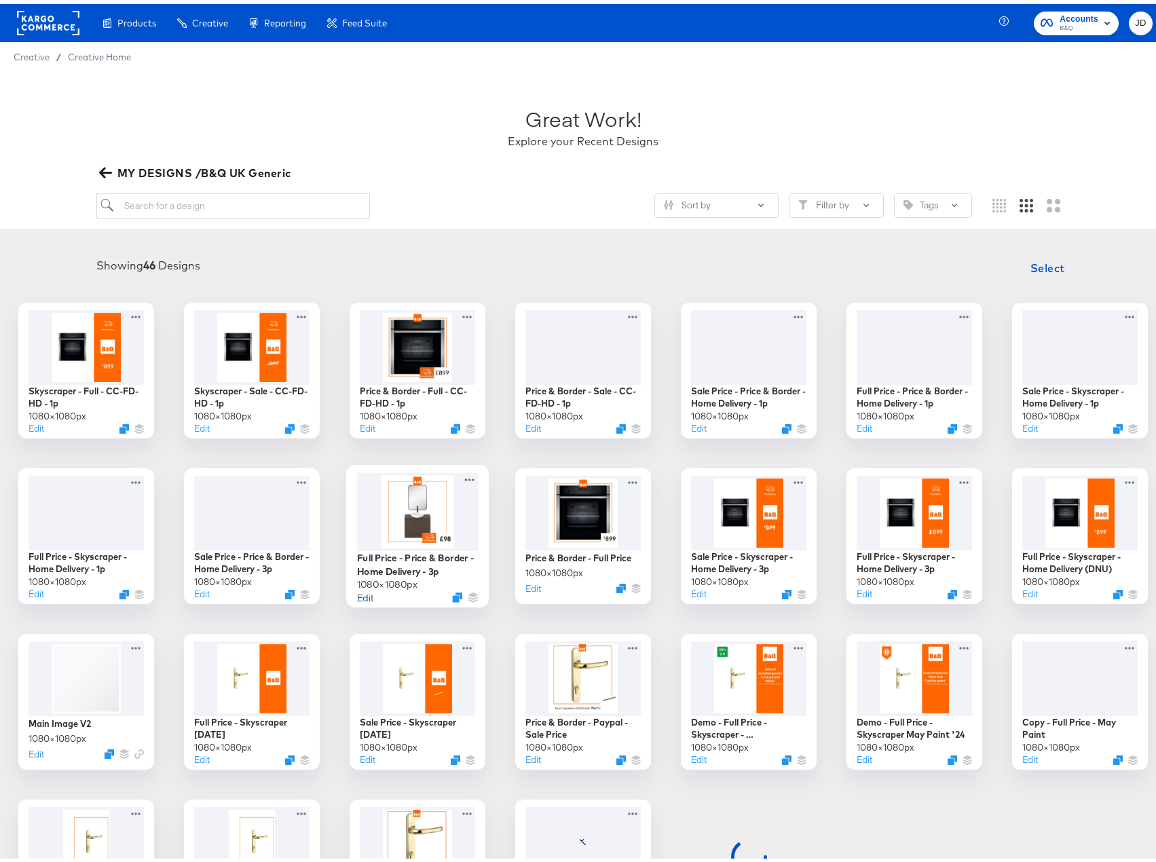
click at [373, 594] on button "Edit" at bounding box center [365, 592] width 16 height 13
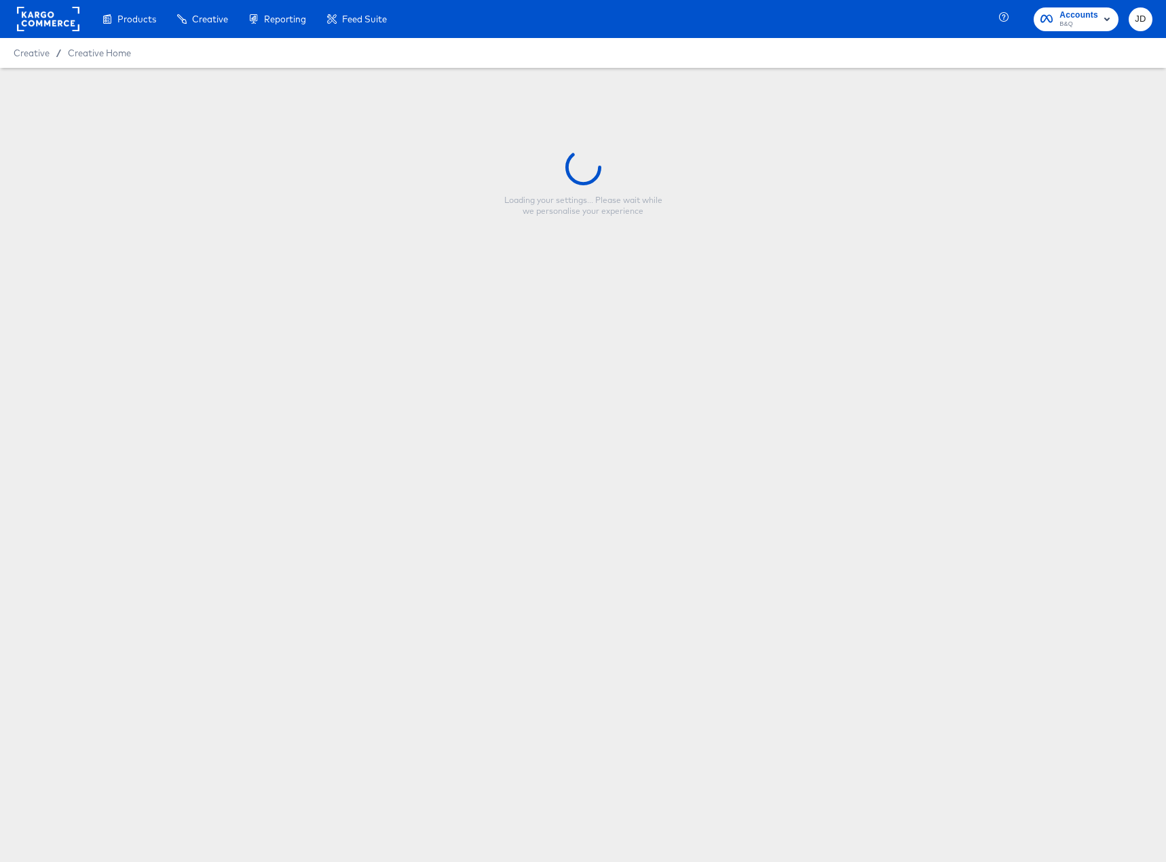
type input "Full Price - Price & Border - Home Delivery - 3p"
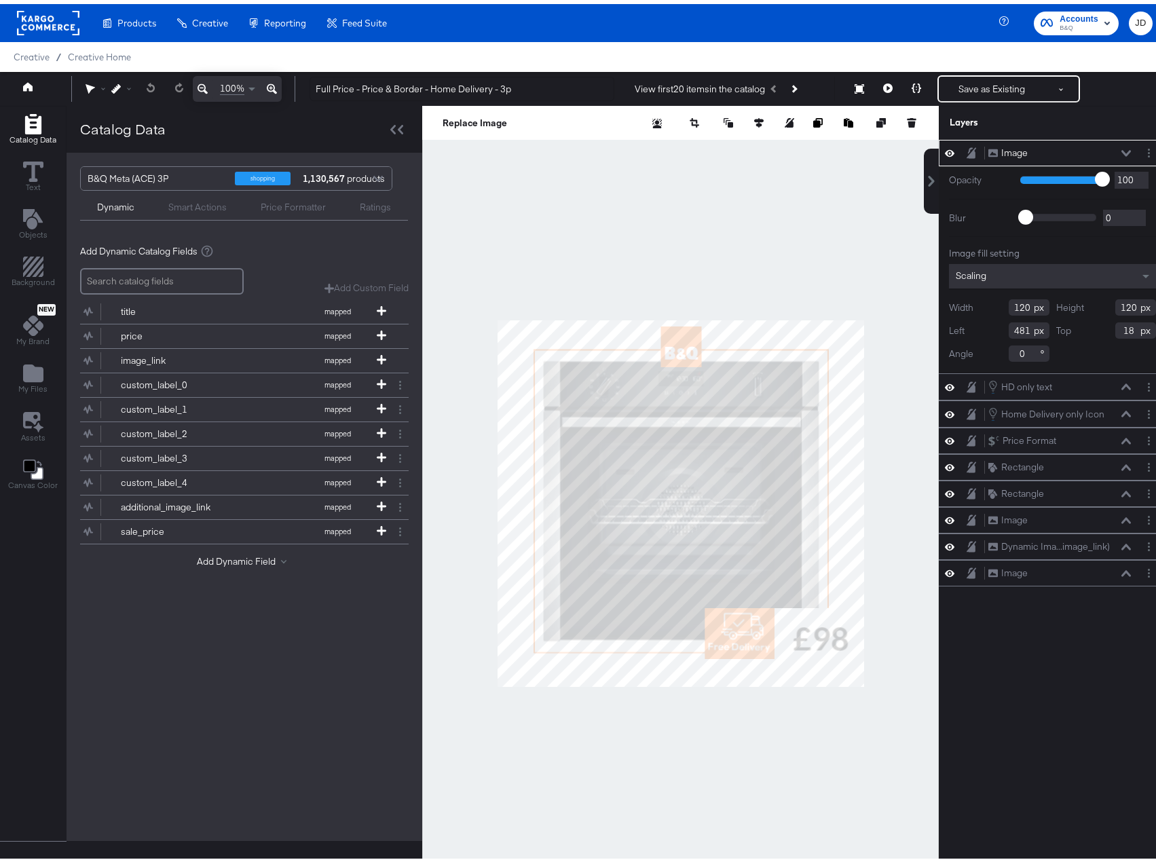
click at [632, 187] on div at bounding box center [680, 499] width 516 height 795
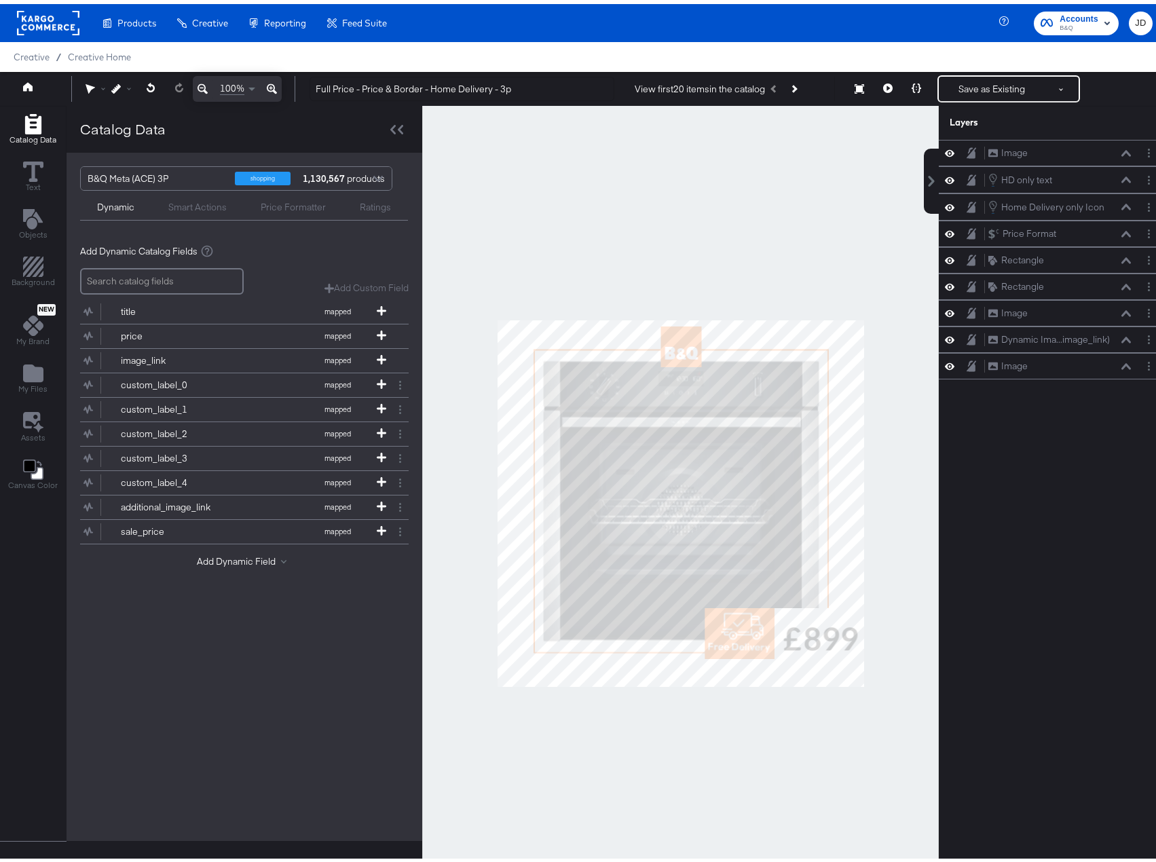
click at [0, 0] on div "My Designs" at bounding box center [0, 0] width 0 height 0
